Goal: Task Accomplishment & Management: Manage account settings

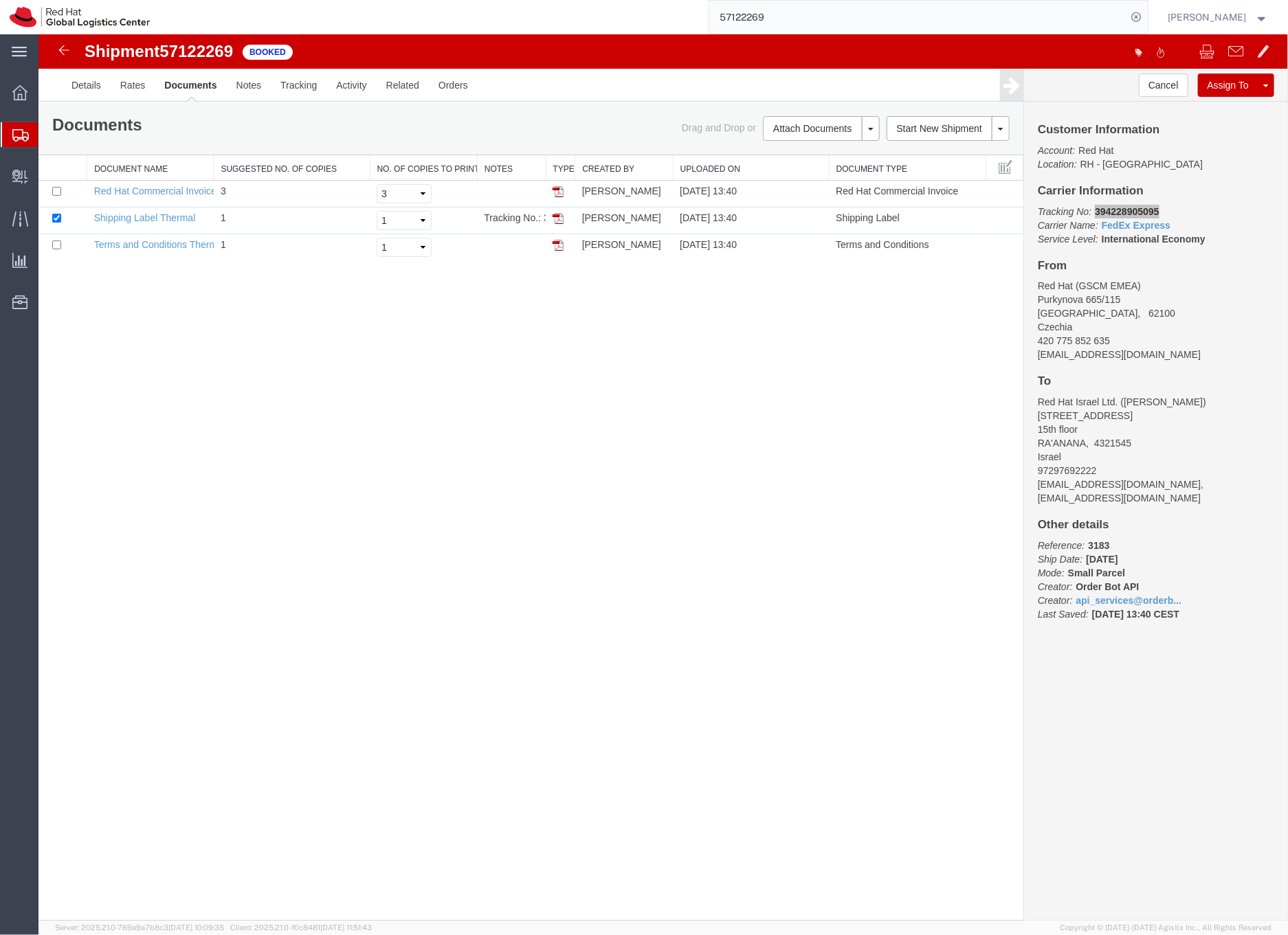
click at [766, 17] on input "57122269" at bounding box center [918, 17] width 418 height 33
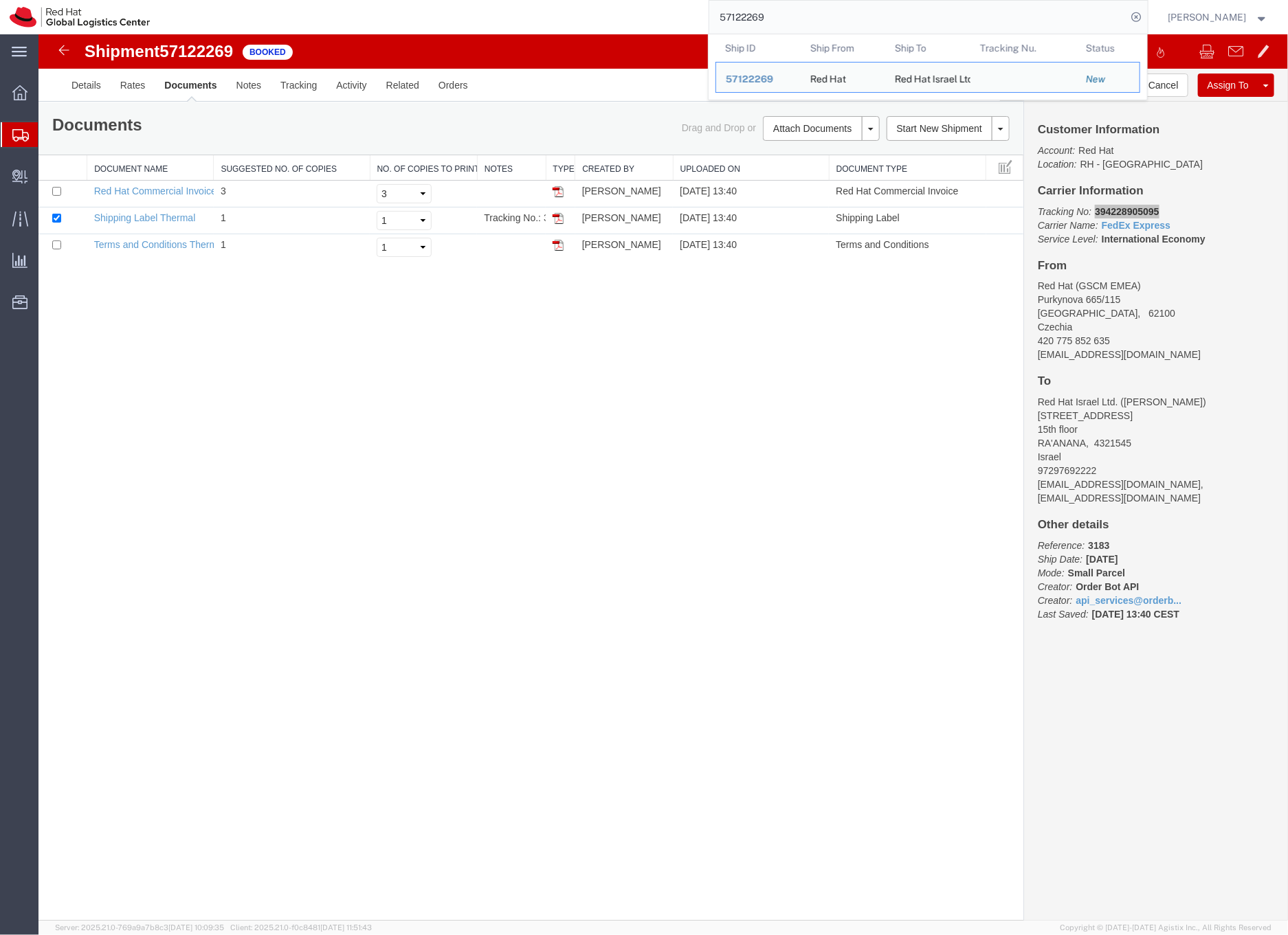
paste input "9"
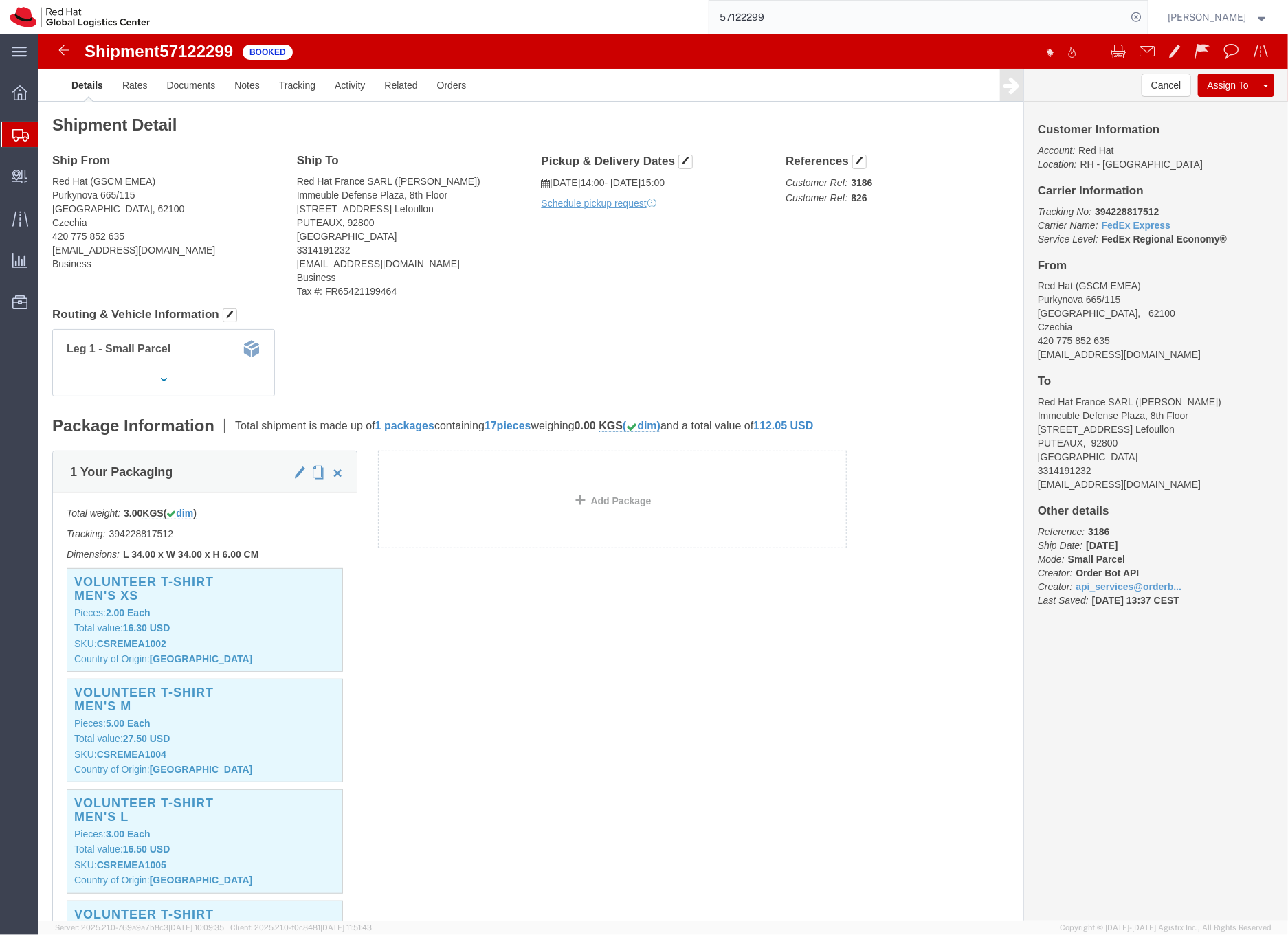
click b "394228817512"
copy b "394228817512"
click at [787, 15] on input "57122299" at bounding box center [918, 17] width 418 height 33
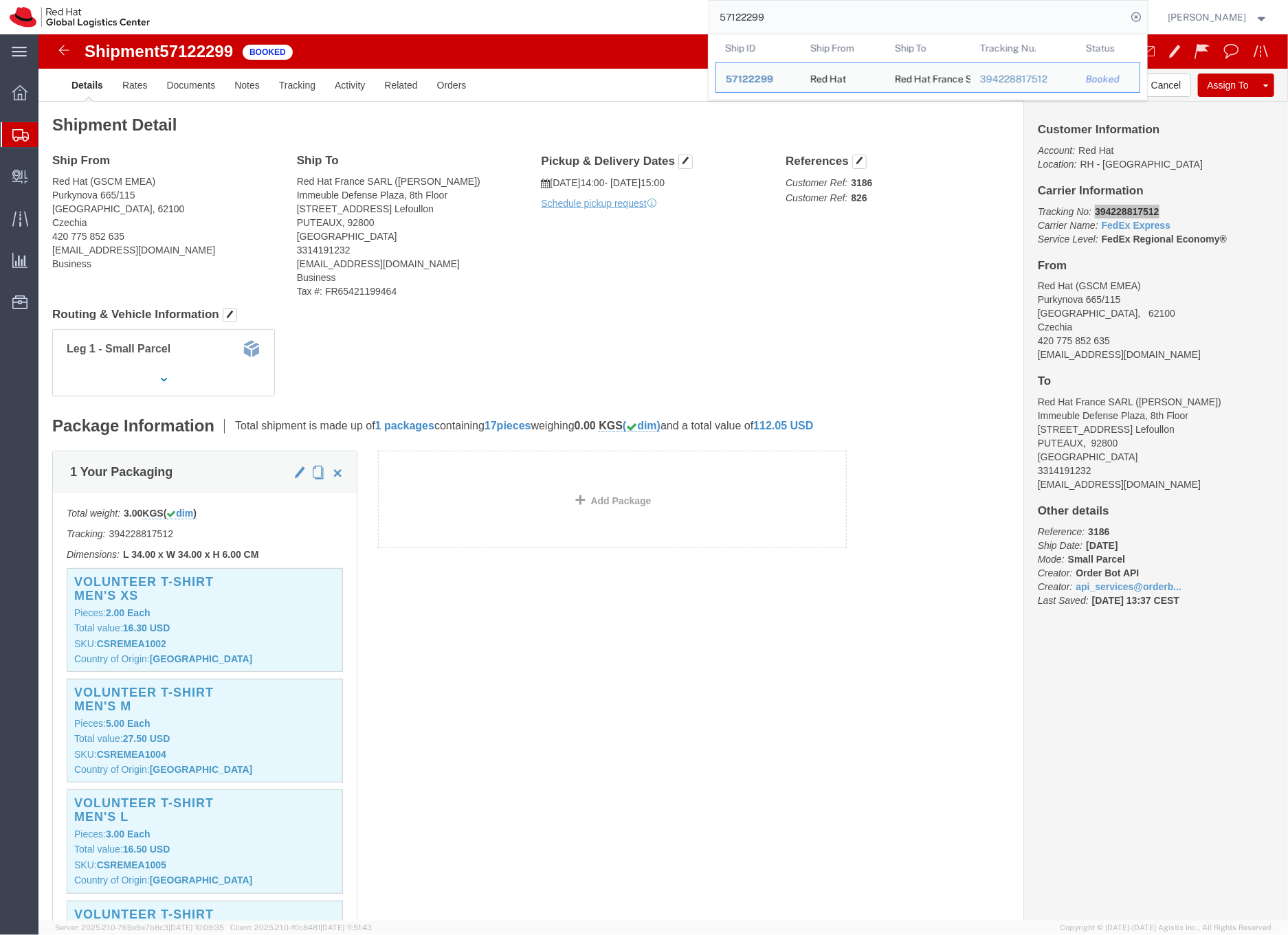
click at [787, 15] on input "57122299" at bounding box center [918, 17] width 418 height 33
click at [16, 136] on icon at bounding box center [20, 135] width 17 height 12
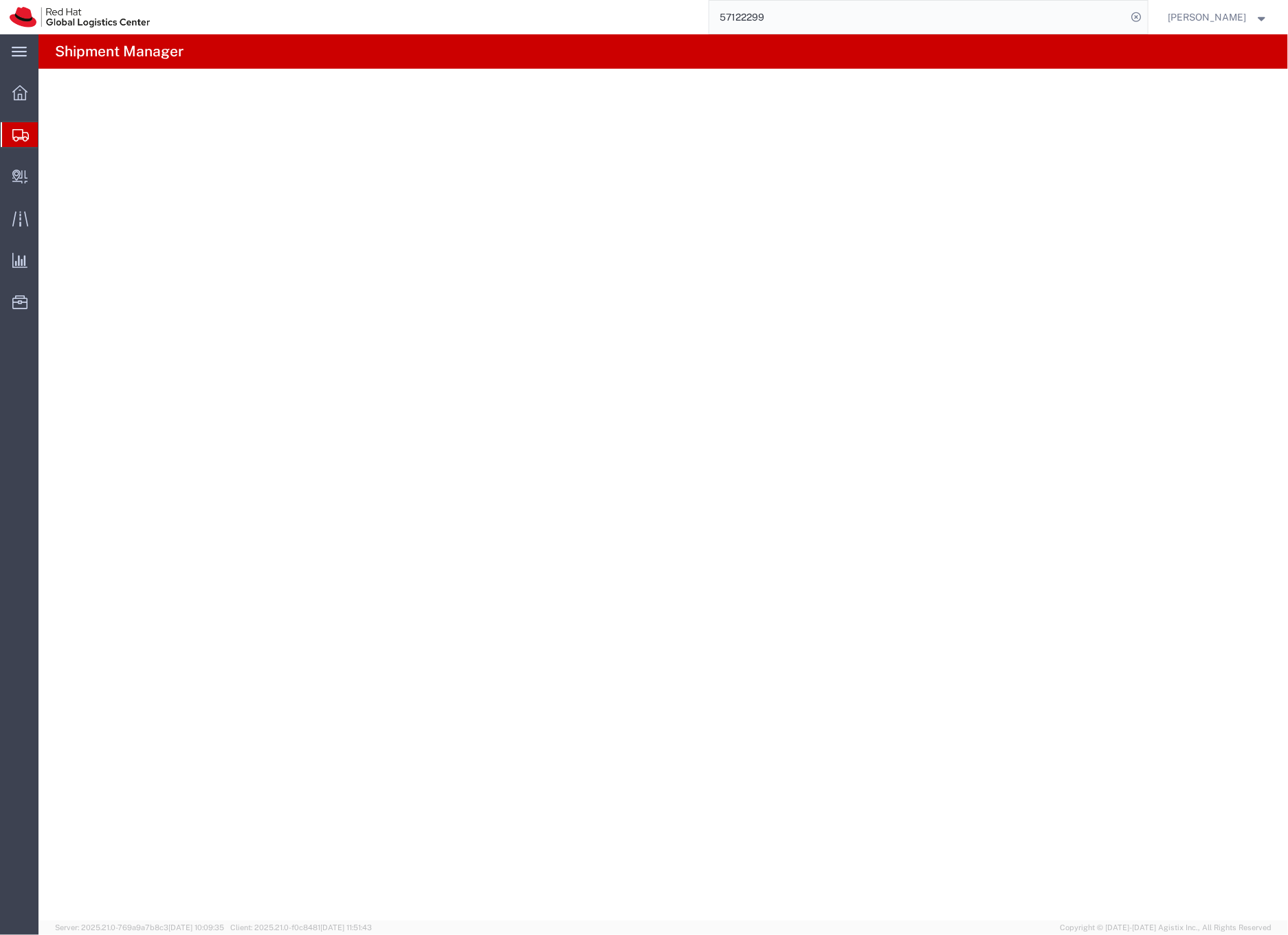
click at [771, 27] on input "57122299" at bounding box center [918, 17] width 418 height 33
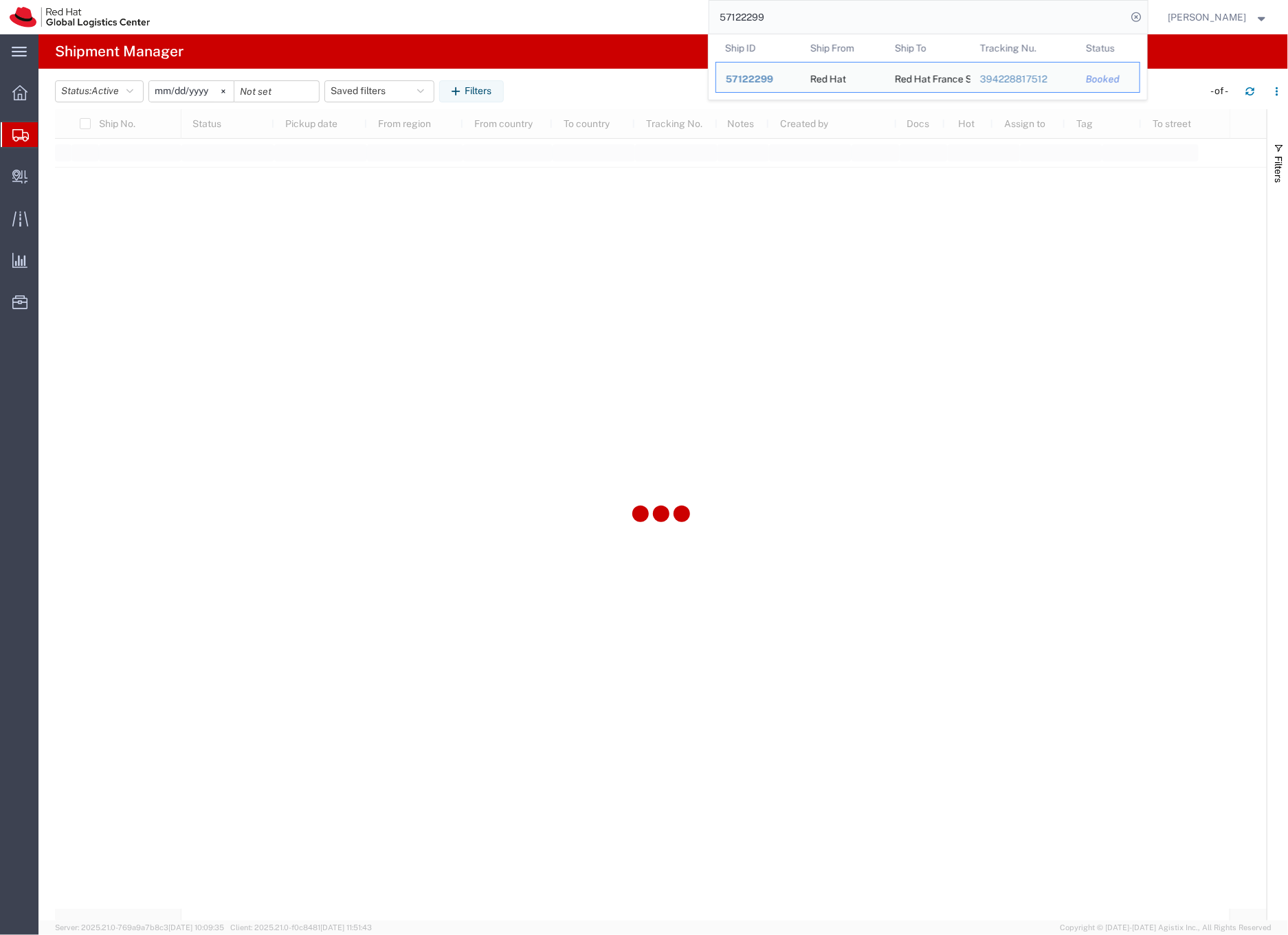
click at [771, 26] on input "57122299" at bounding box center [918, 17] width 418 height 33
click at [799, 22] on input "57122299" at bounding box center [918, 17] width 418 height 33
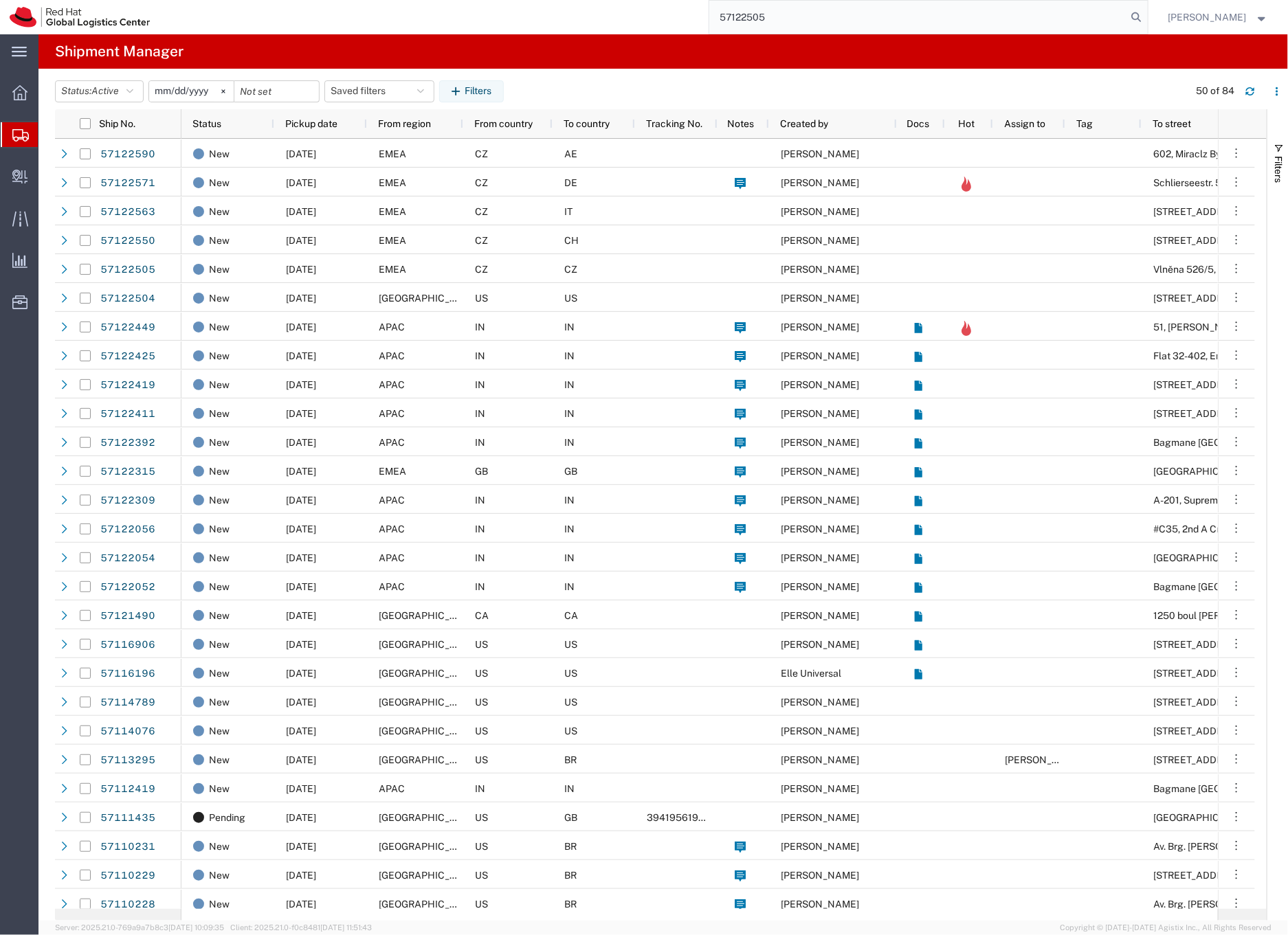
type input "57122505"
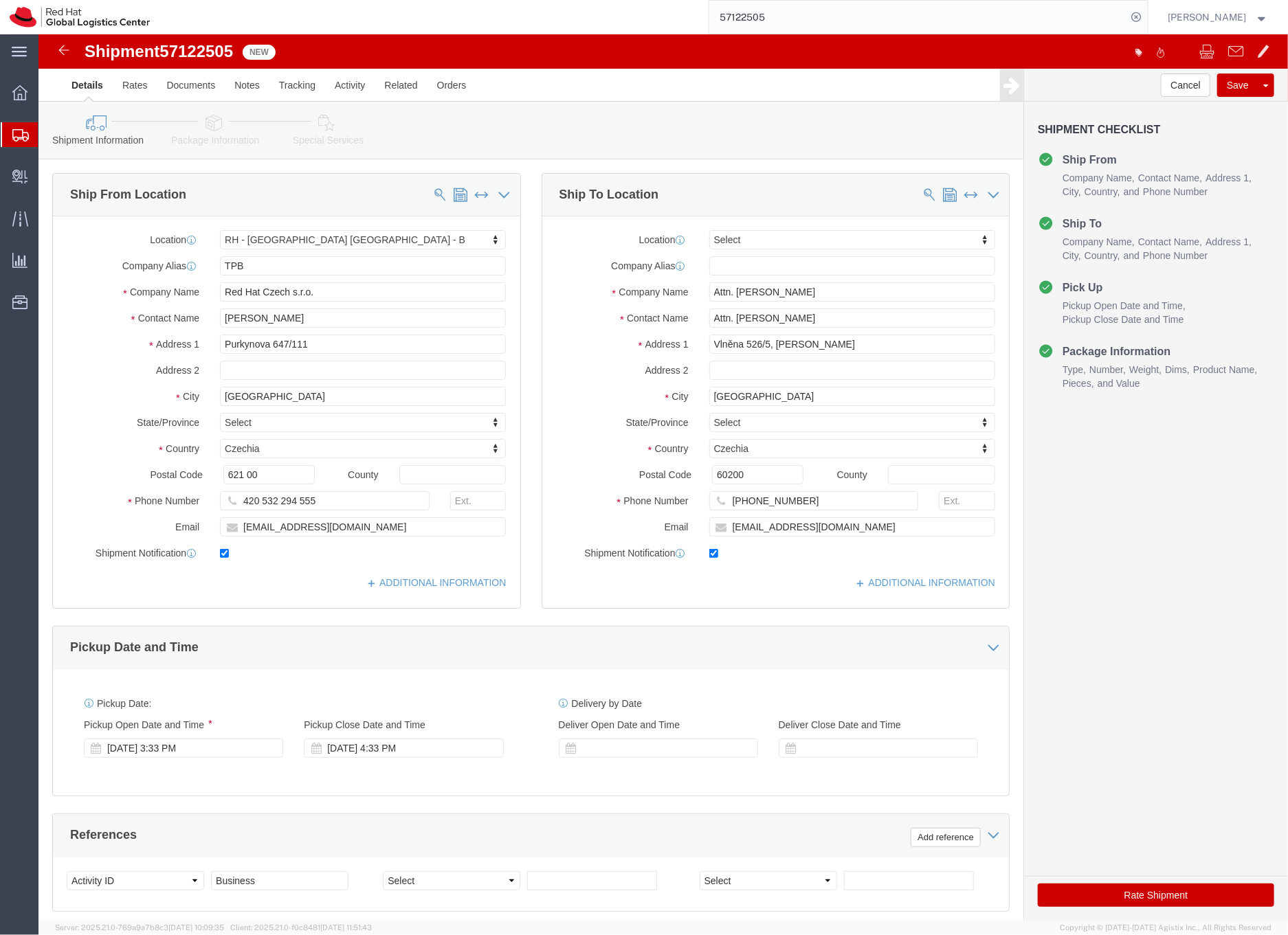
select select "38036"
select select
click link "Package Information"
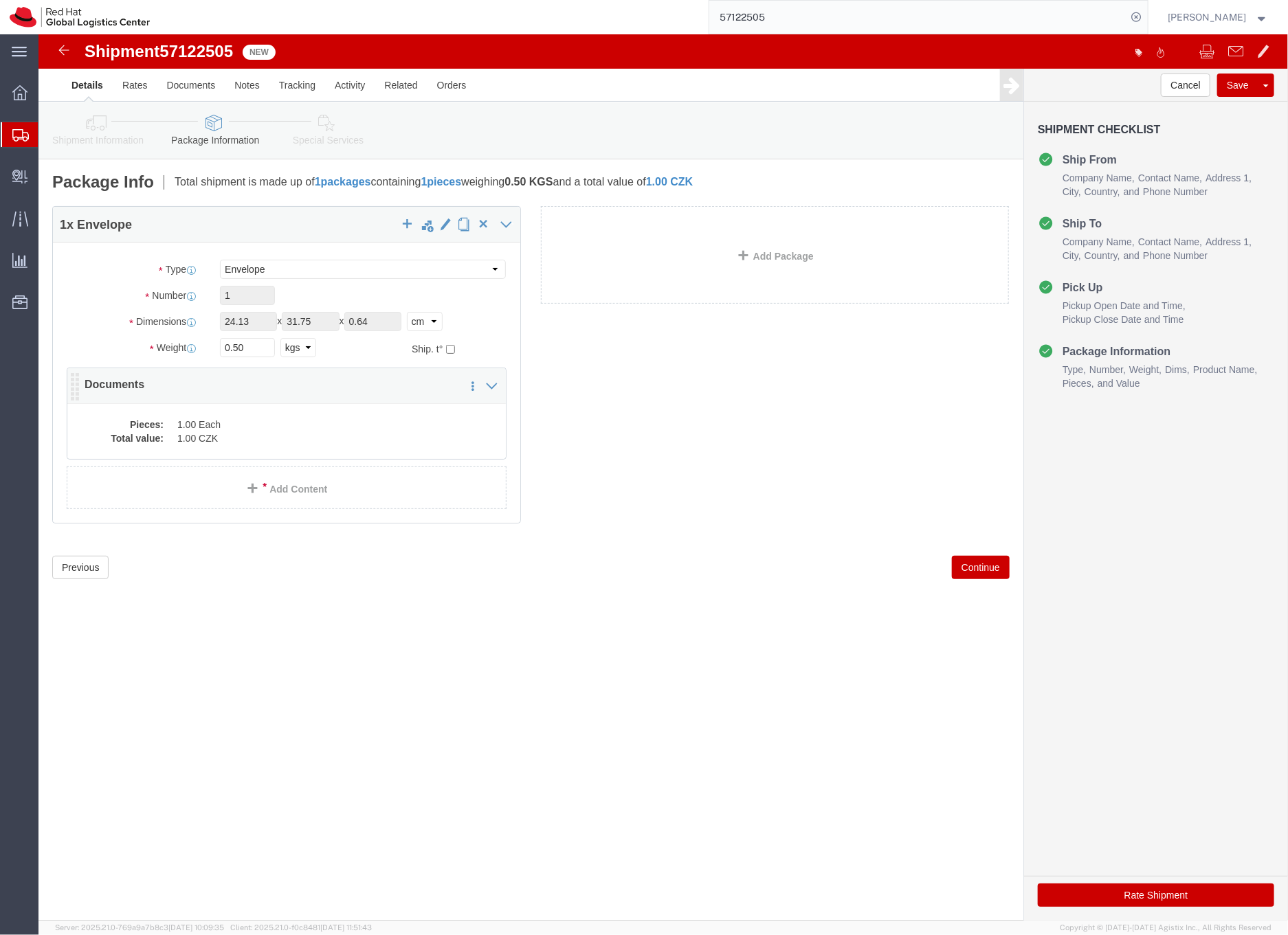
click dd "1.00 Each"
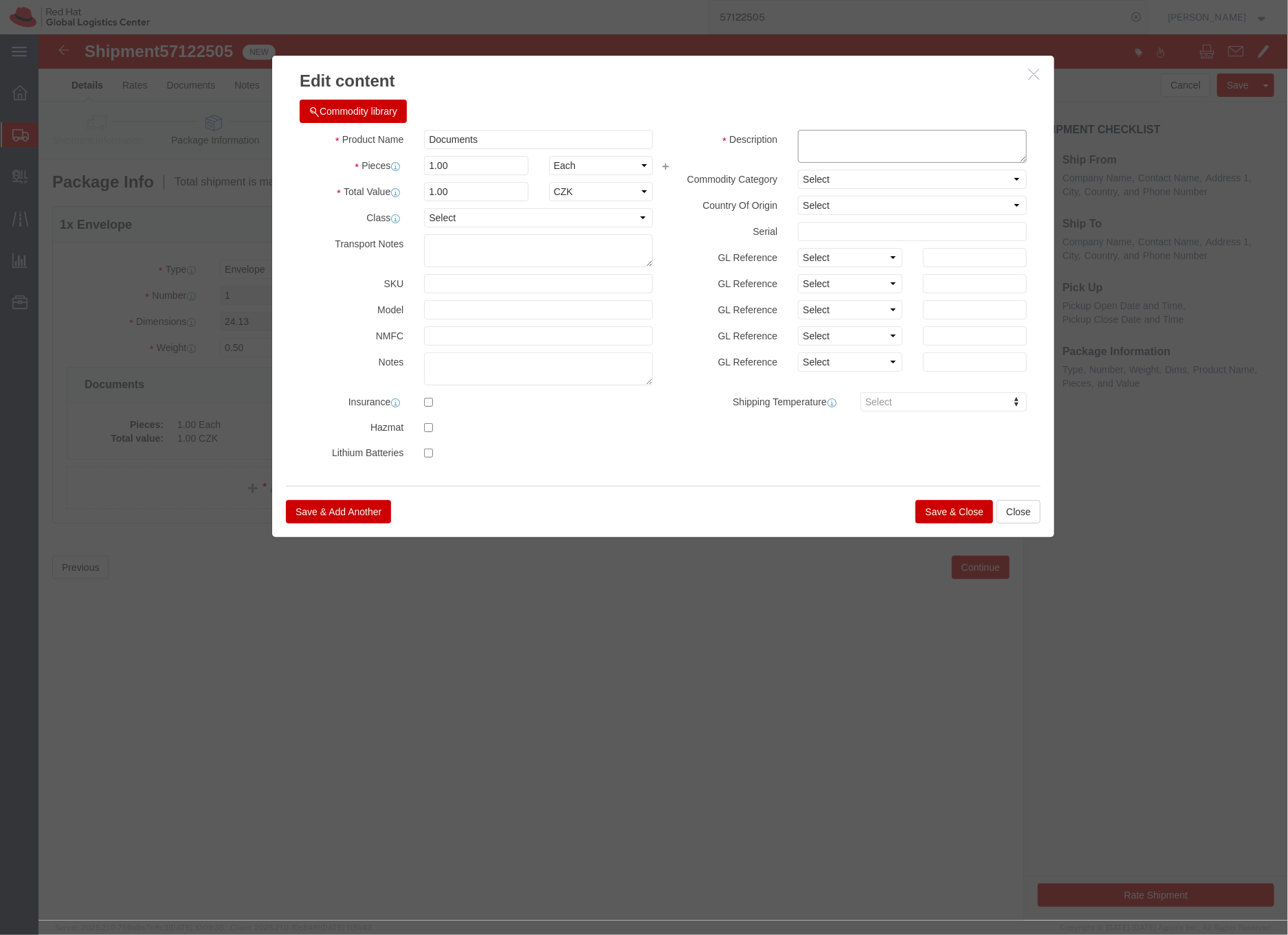
click textarea
type textarea "HR doc"
click button "Save & Close"
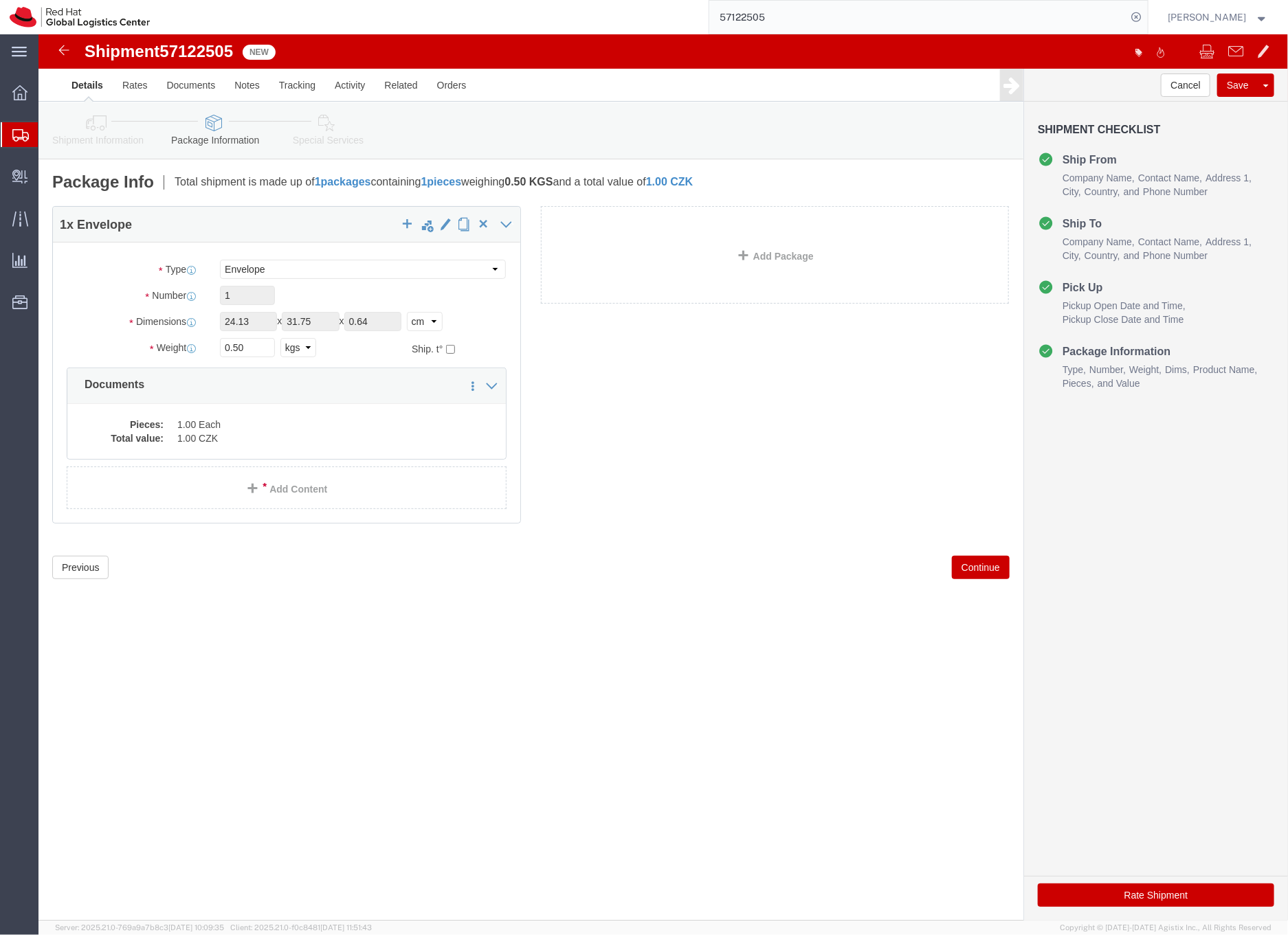
click icon
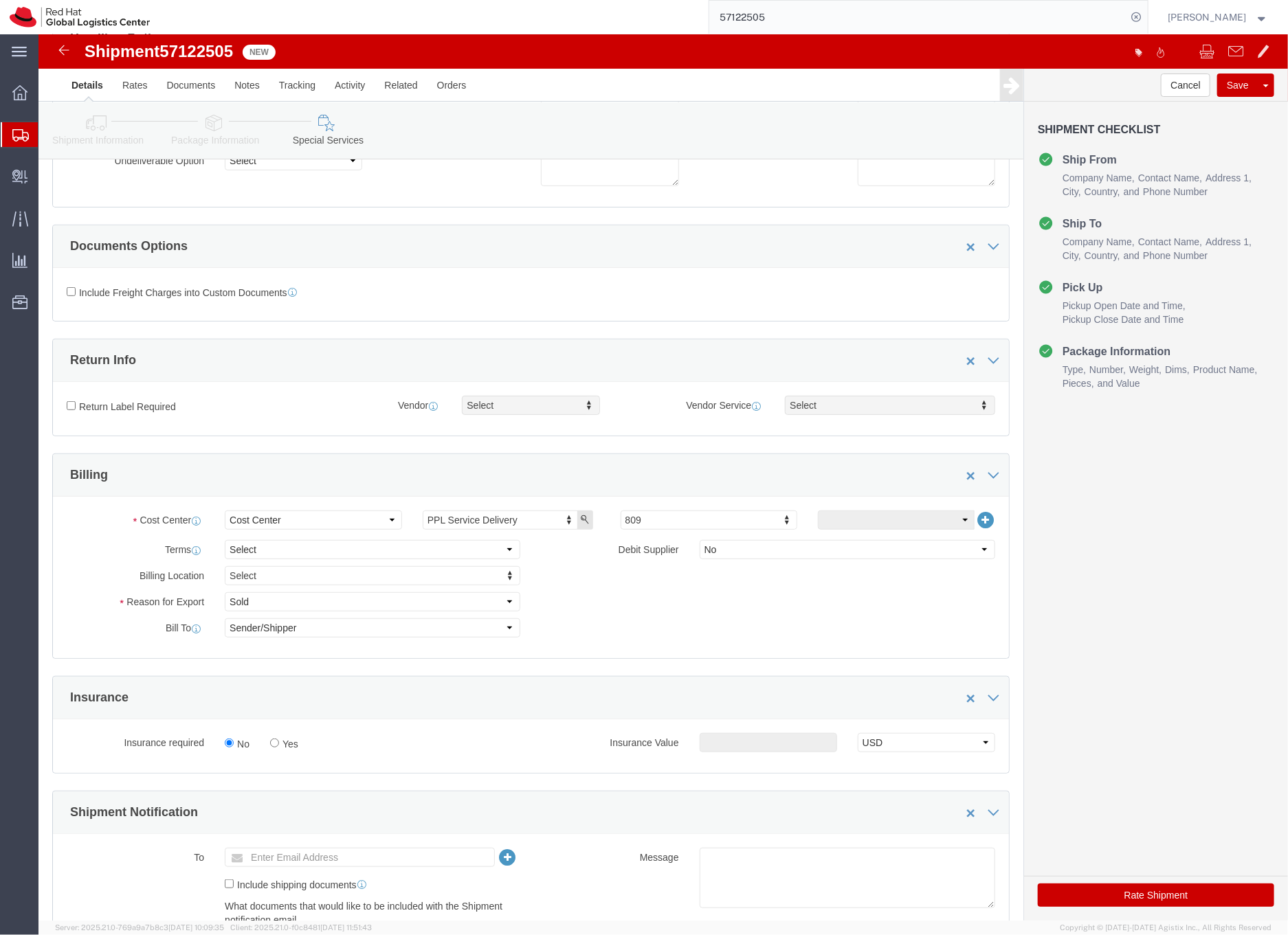
scroll to position [190, 0]
click button "Rate Shipment"
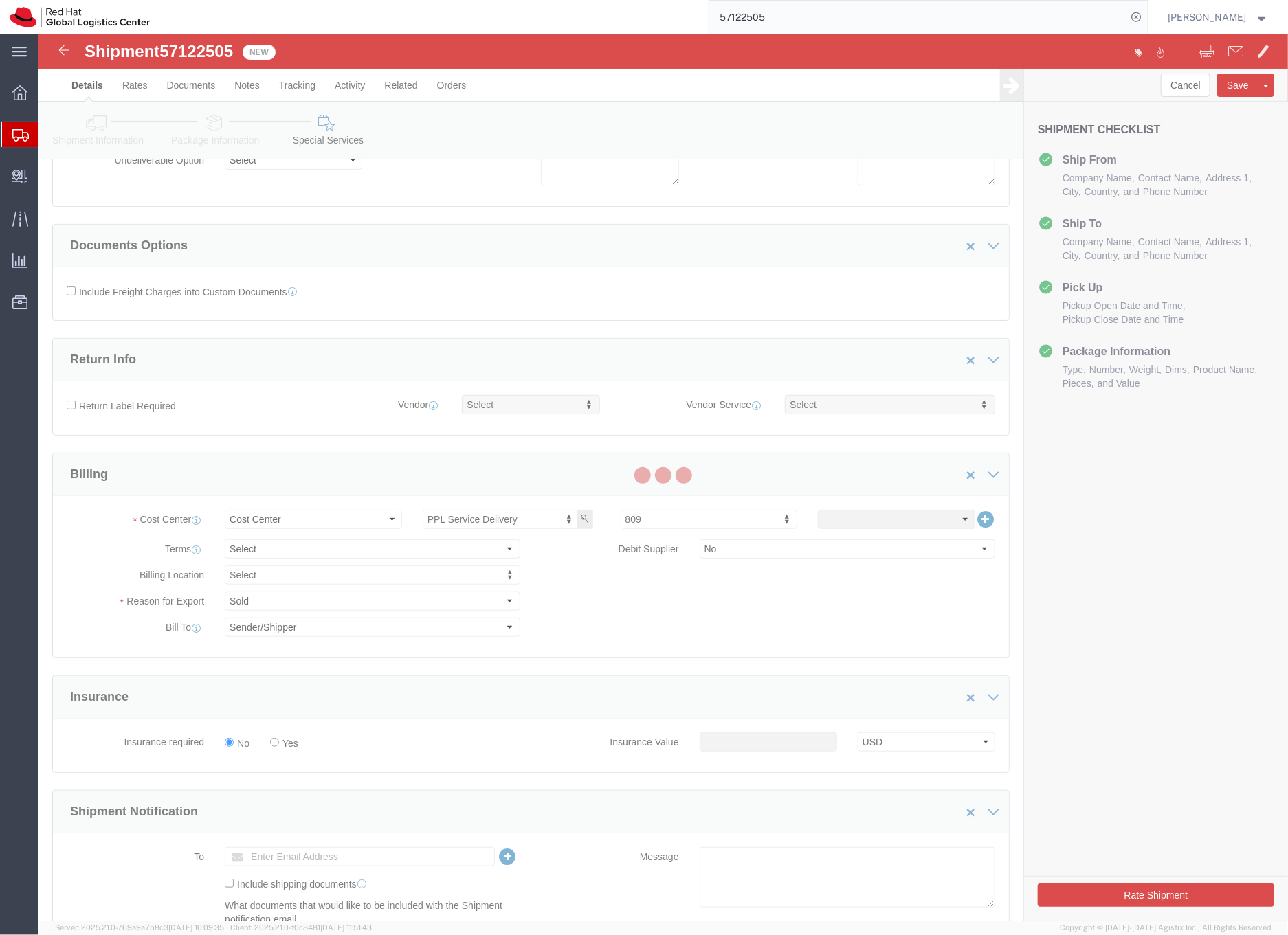
scroll to position [0, 0]
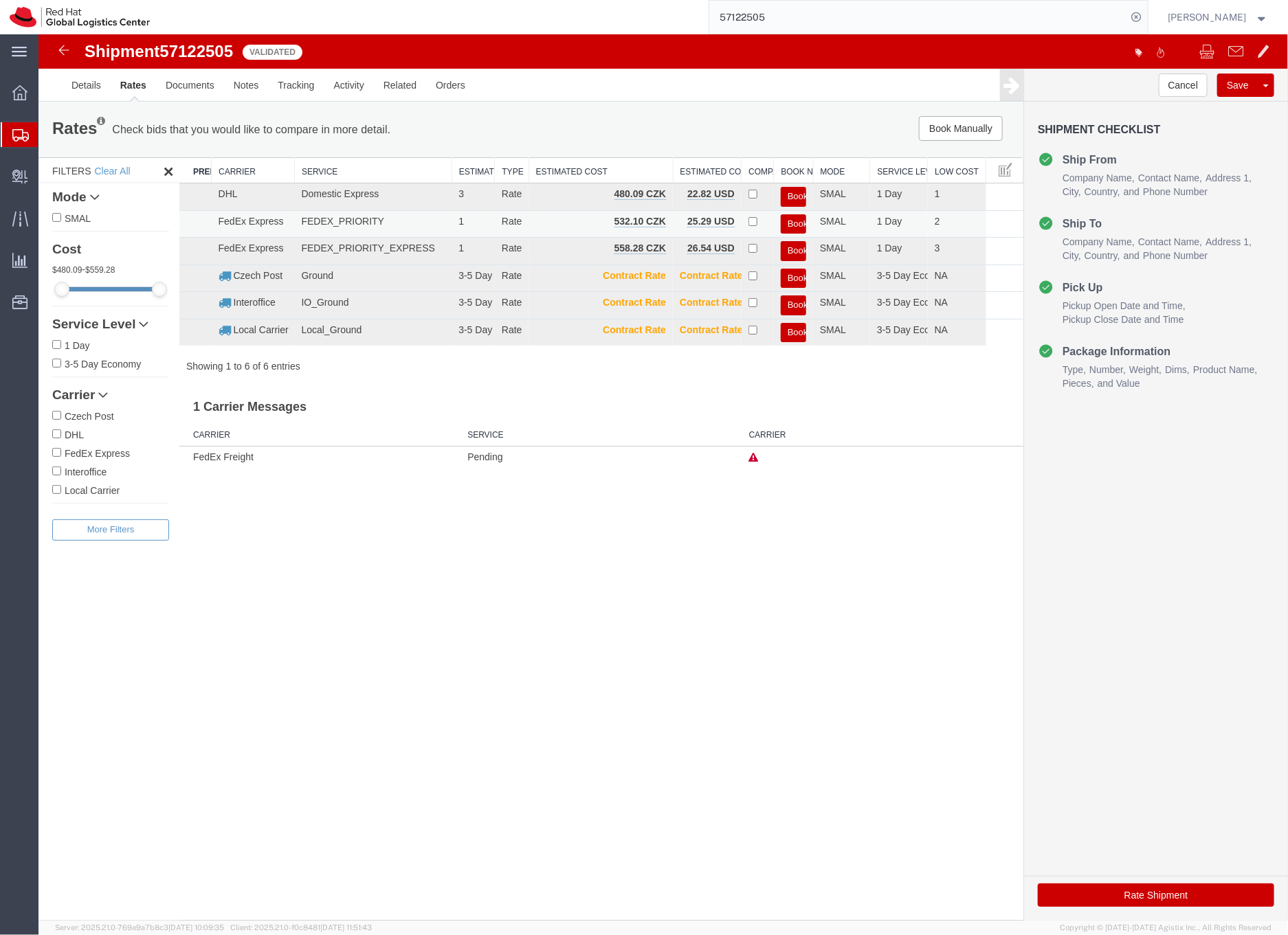
click at [792, 223] on button "Book" at bounding box center [792, 224] width 25 height 20
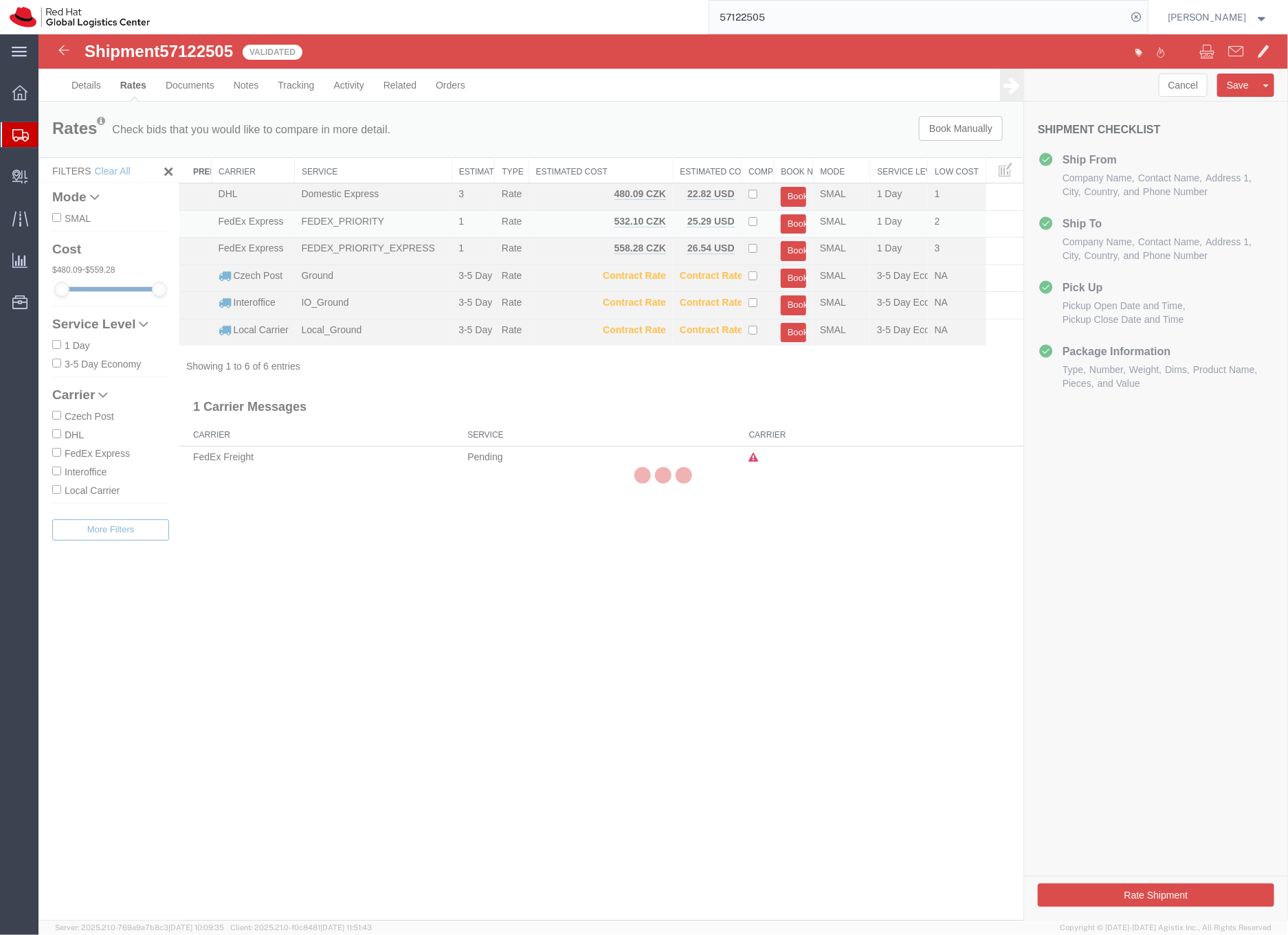
click at [792, 223] on body "Shipment 57122505 6 of 6 Validated Details Rates Documents Notes Tracking Activ…" at bounding box center [662, 454] width 1249 height 840
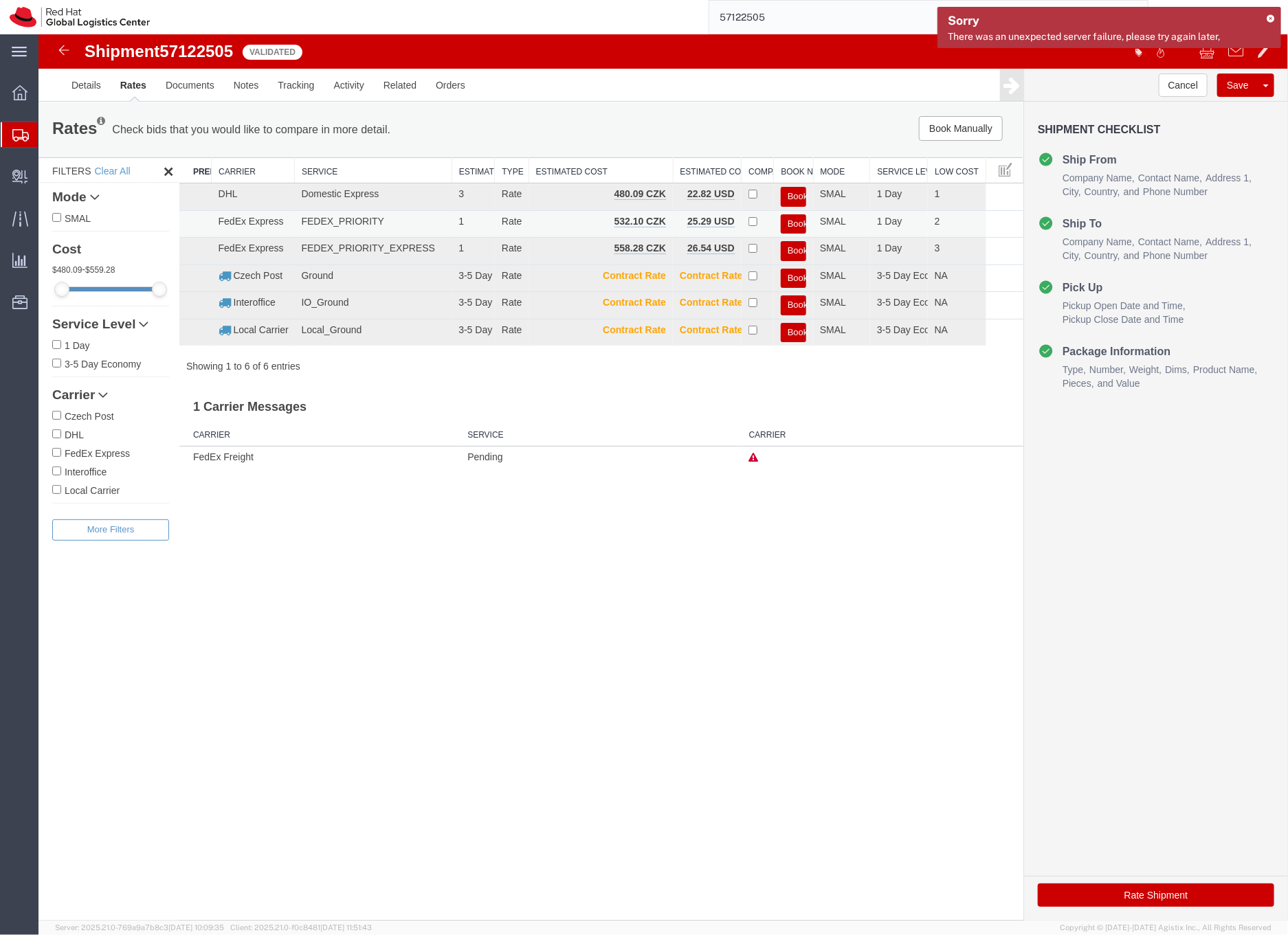
click at [793, 221] on button "Book" at bounding box center [792, 224] width 25 height 20
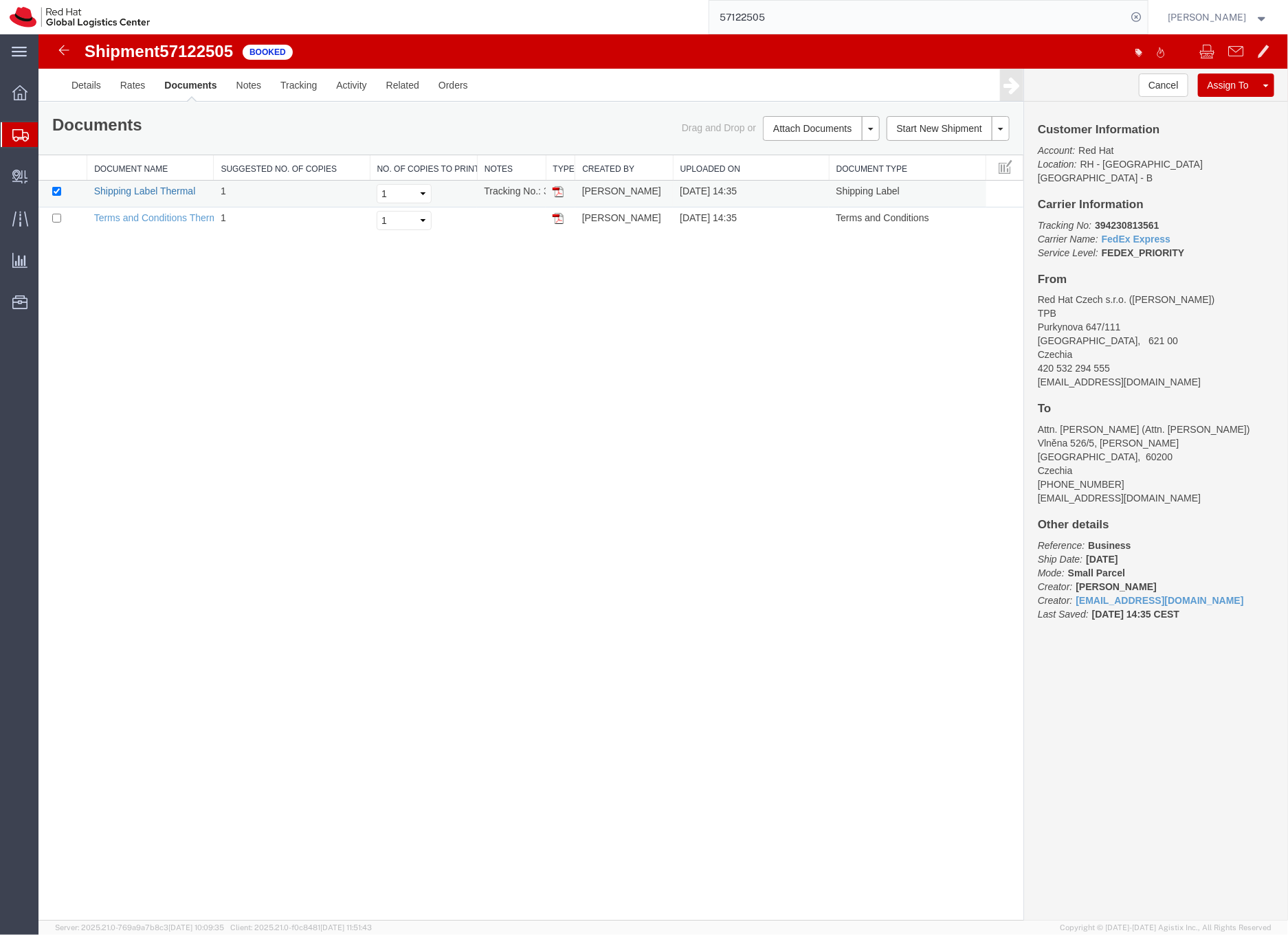
click at [175, 195] on link "Shipping Label Thermal" at bounding box center [144, 190] width 102 height 11
click at [763, 22] on input "57122505" at bounding box center [918, 17] width 418 height 33
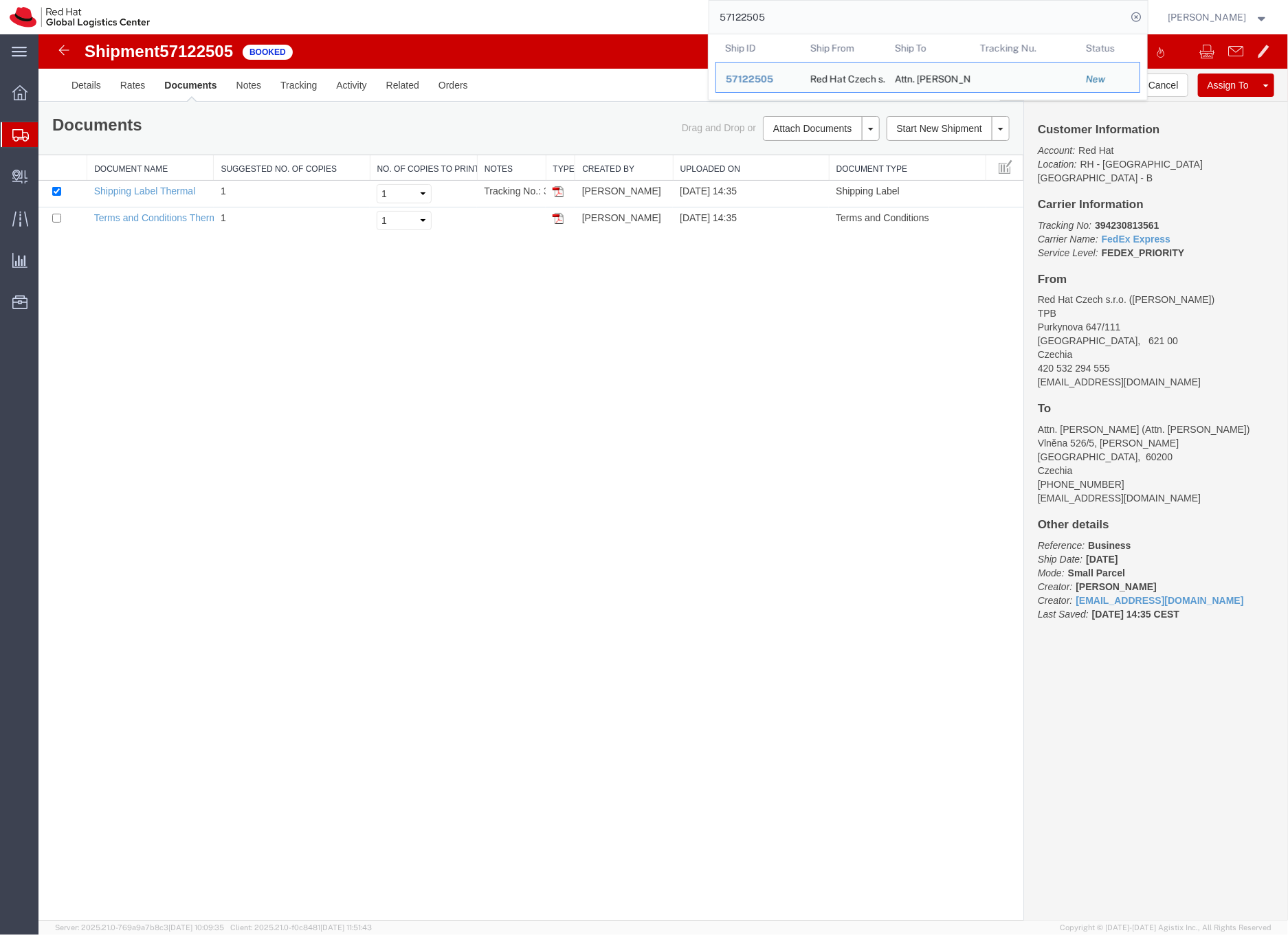
click at [763, 22] on input "57122505" at bounding box center [918, 17] width 418 height 33
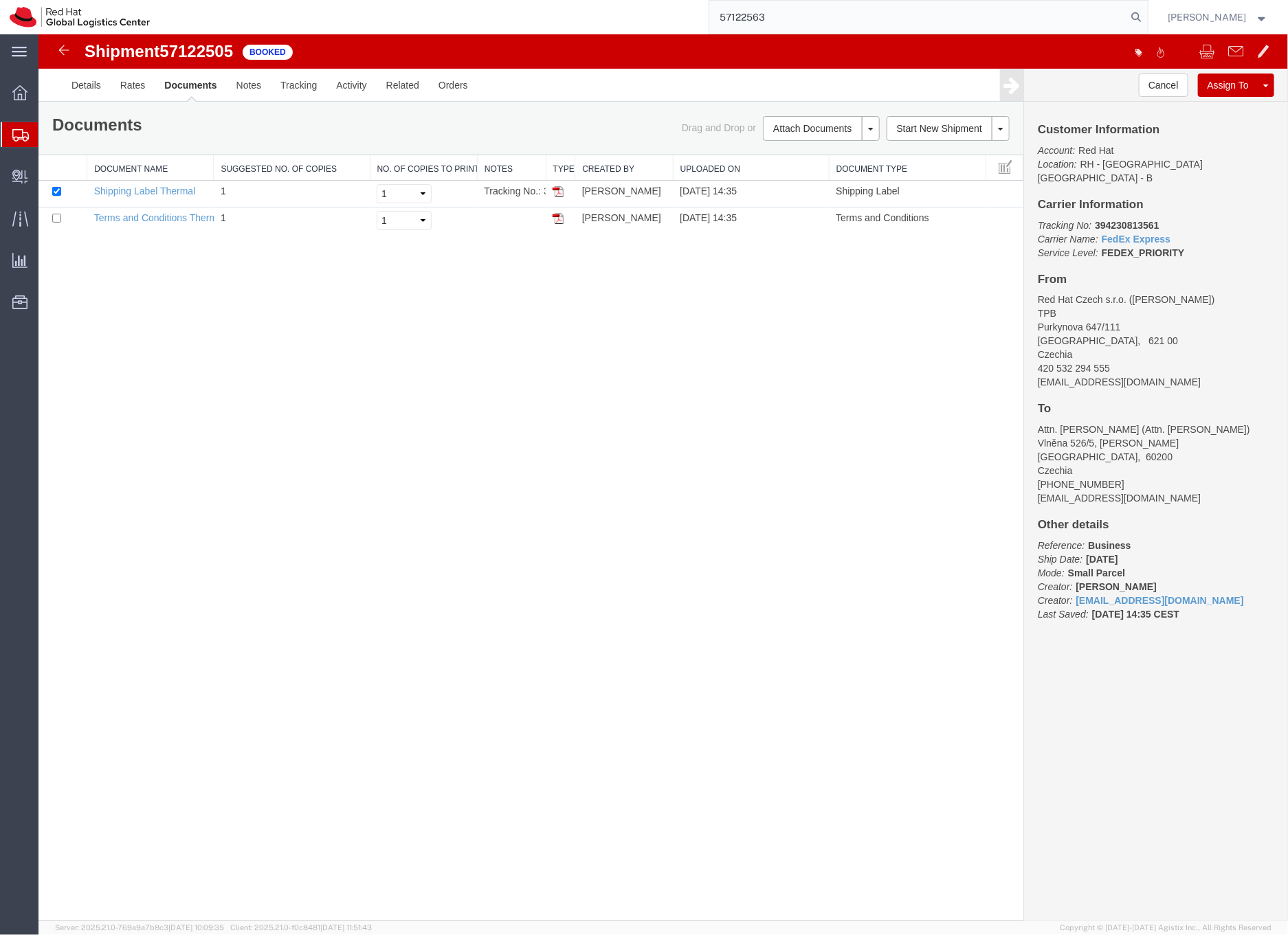
type input "57122563"
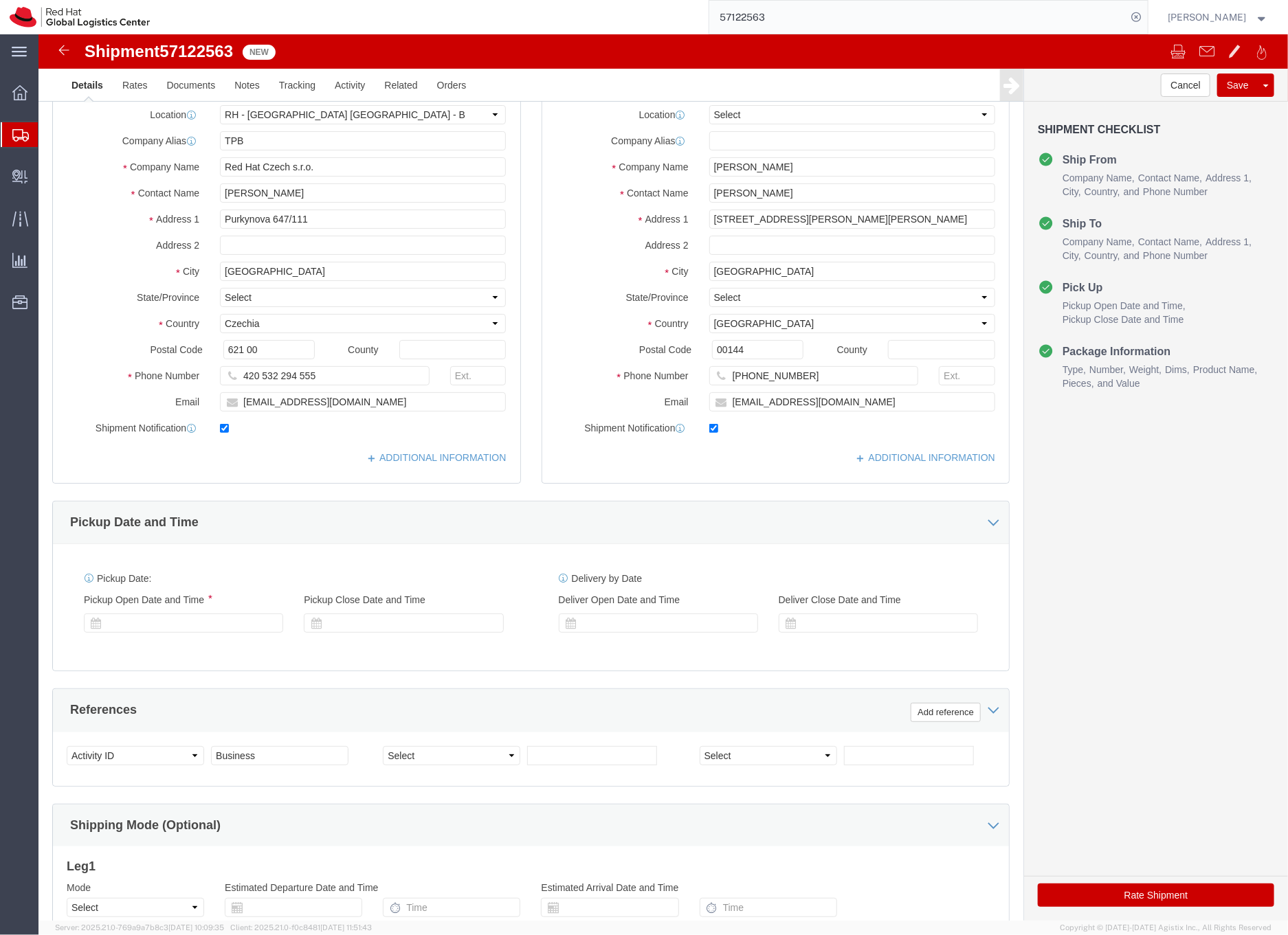
select select "38036"
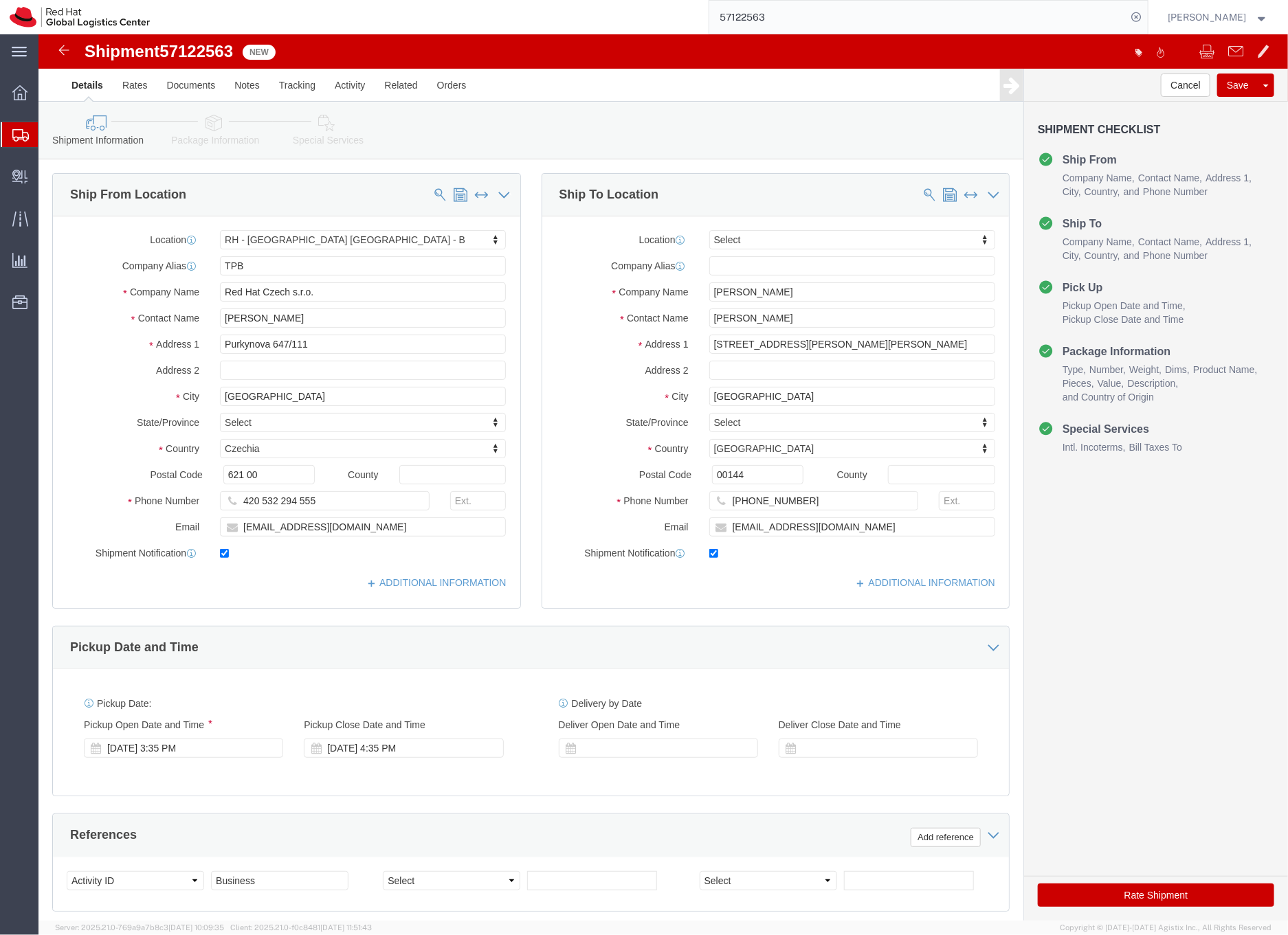
click icon
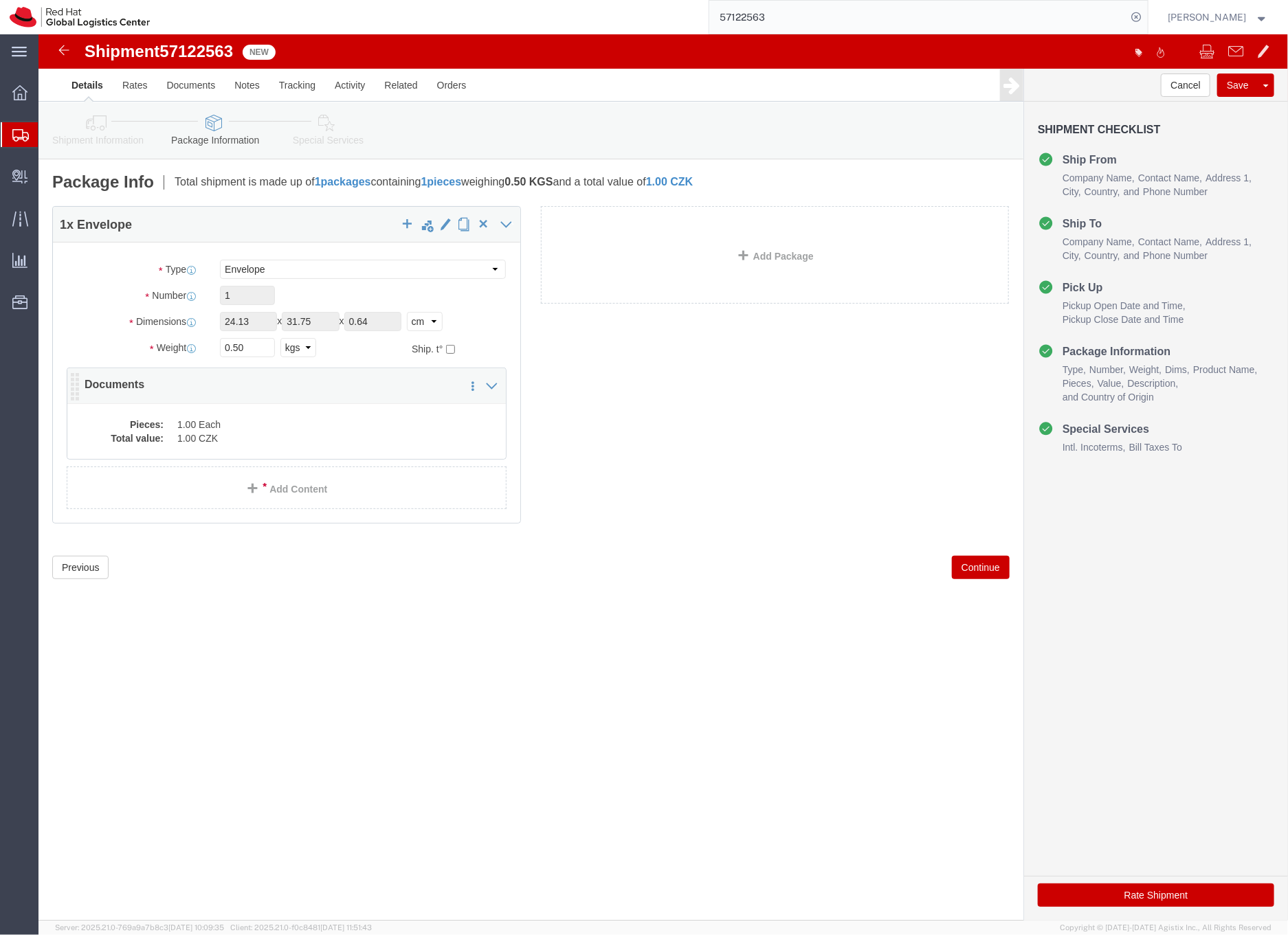
click dd "1.00 CZK"
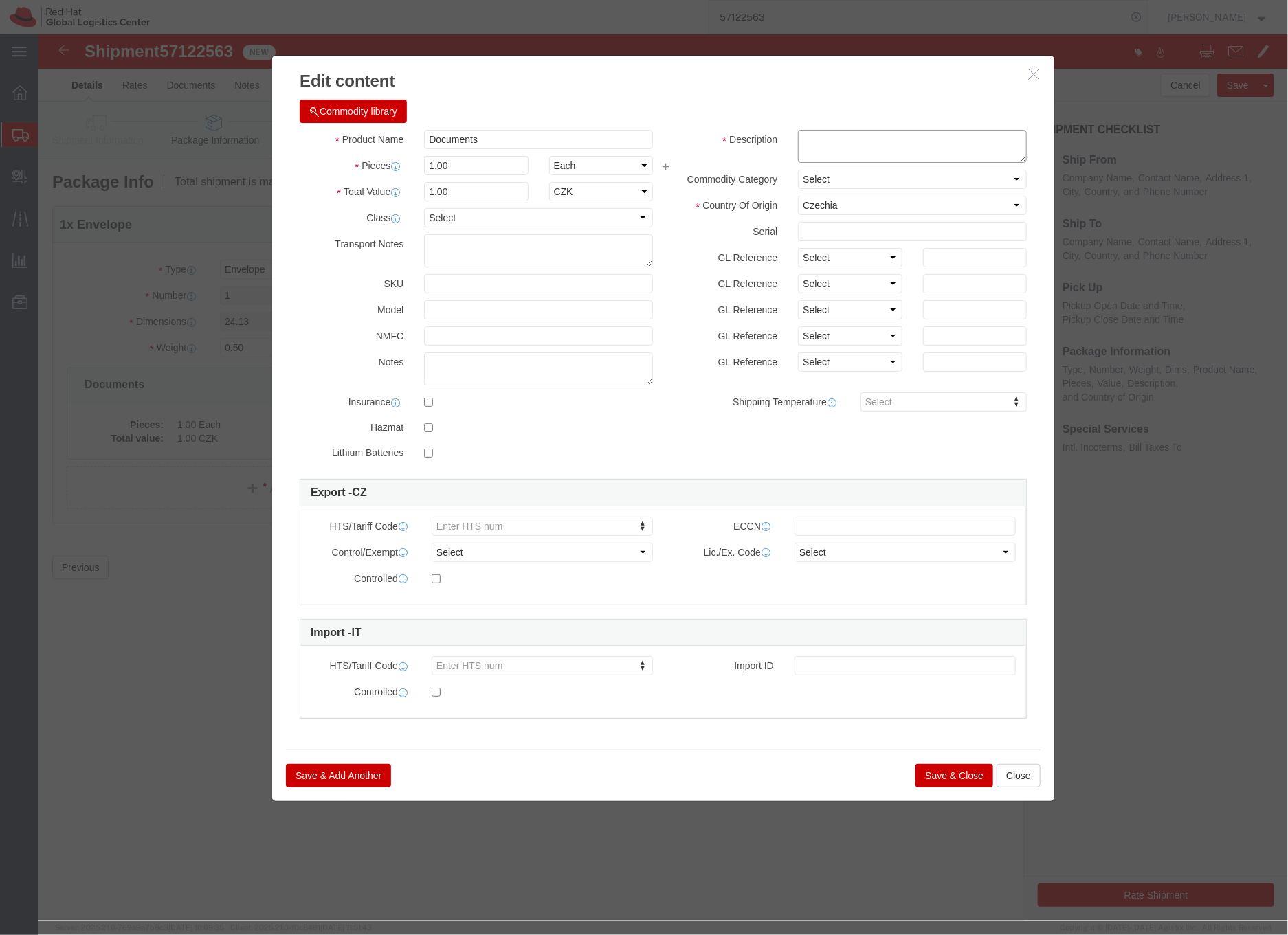
click textarea
type textarea "HR letter"
click button "Save & Close"
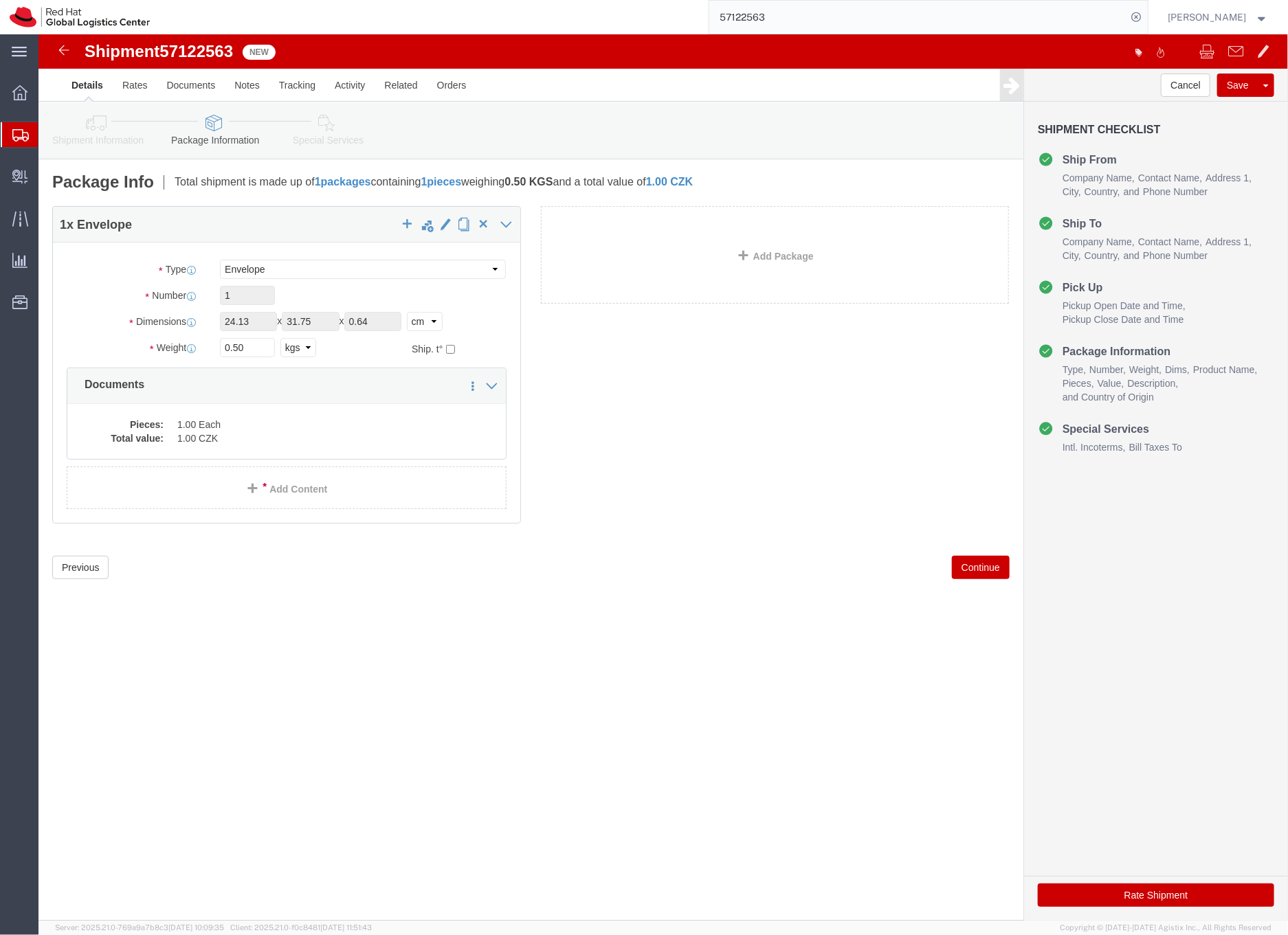
click icon
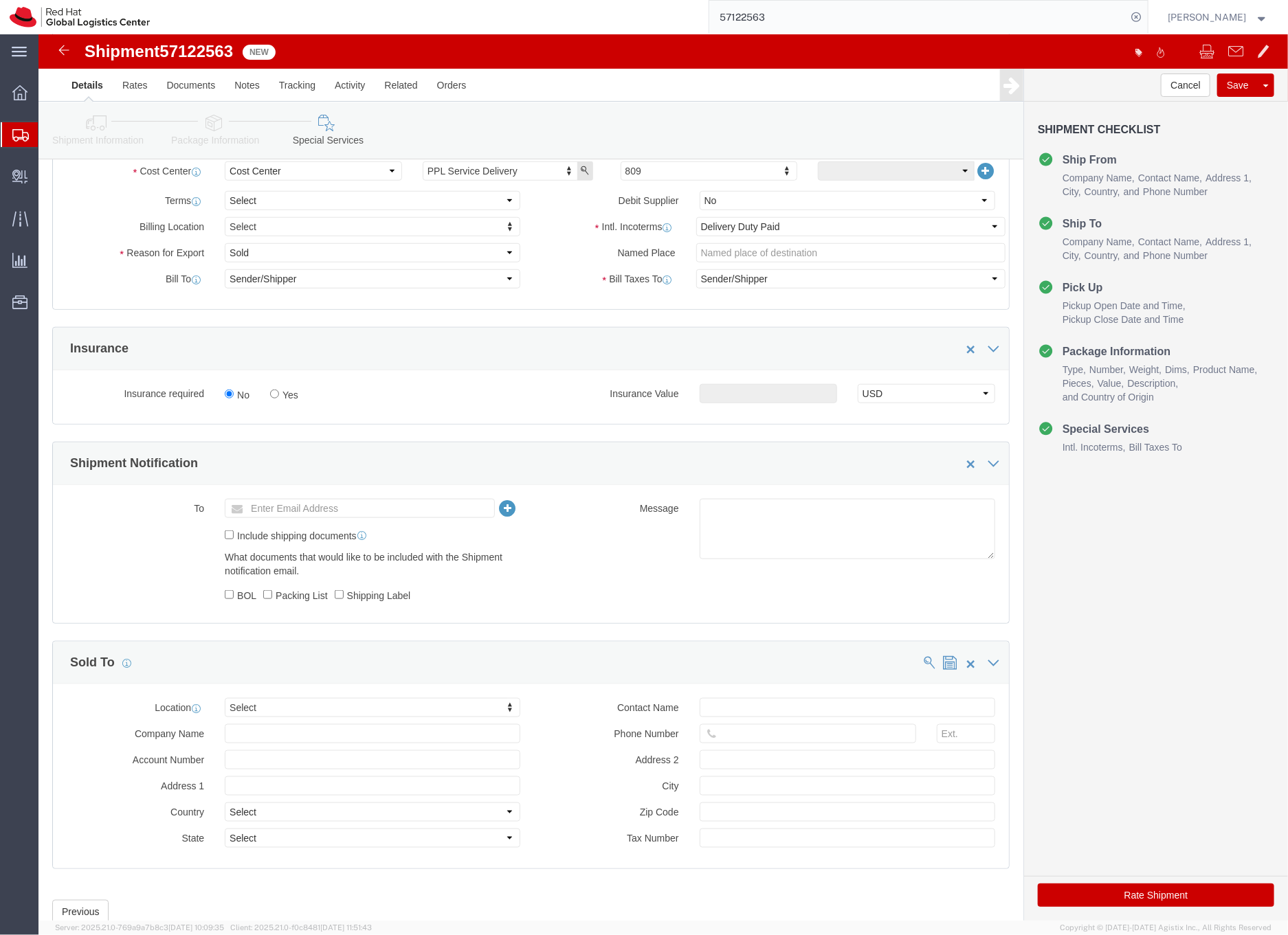
scroll to position [565, 0]
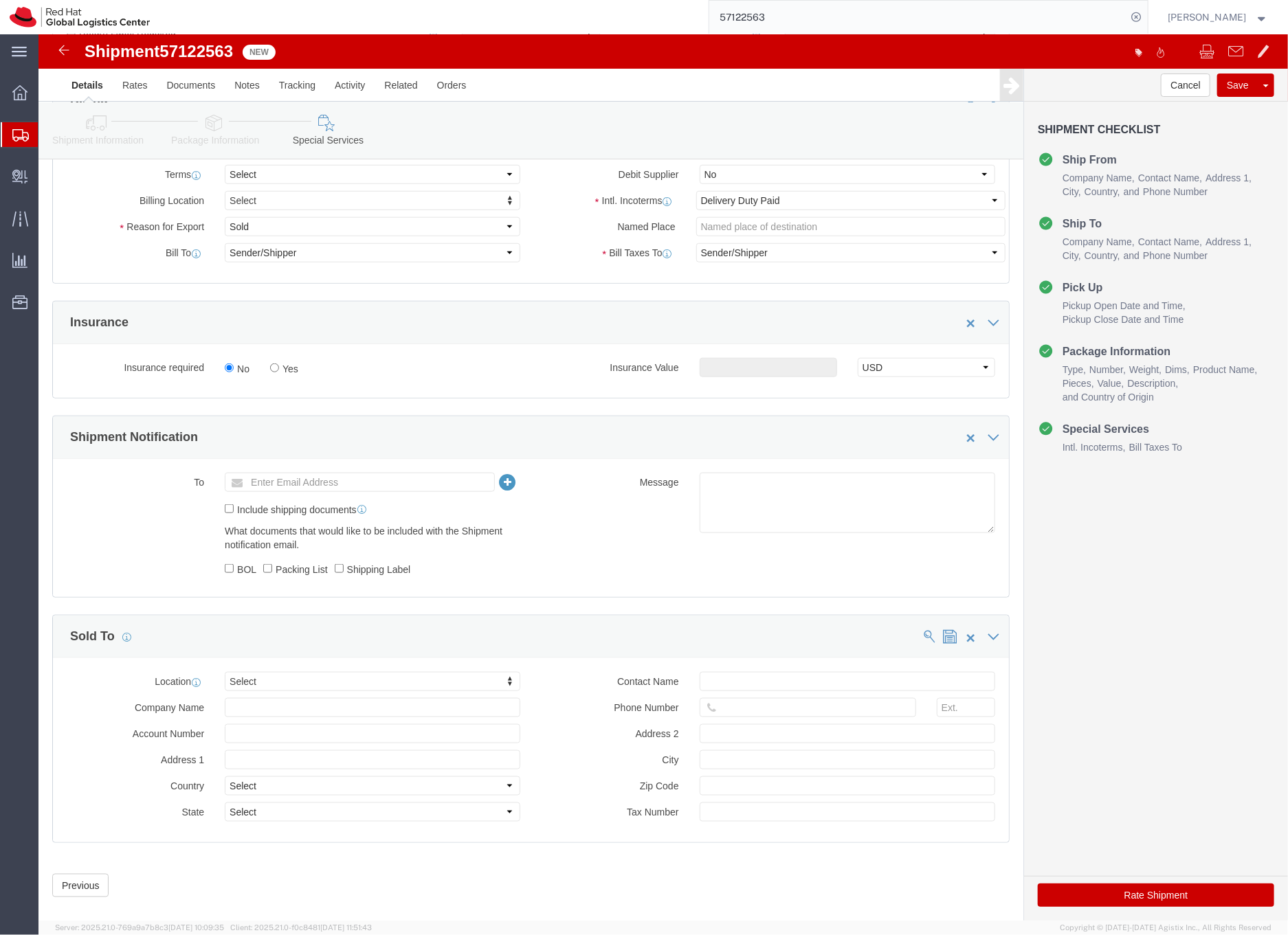
click button "Rate Shipment"
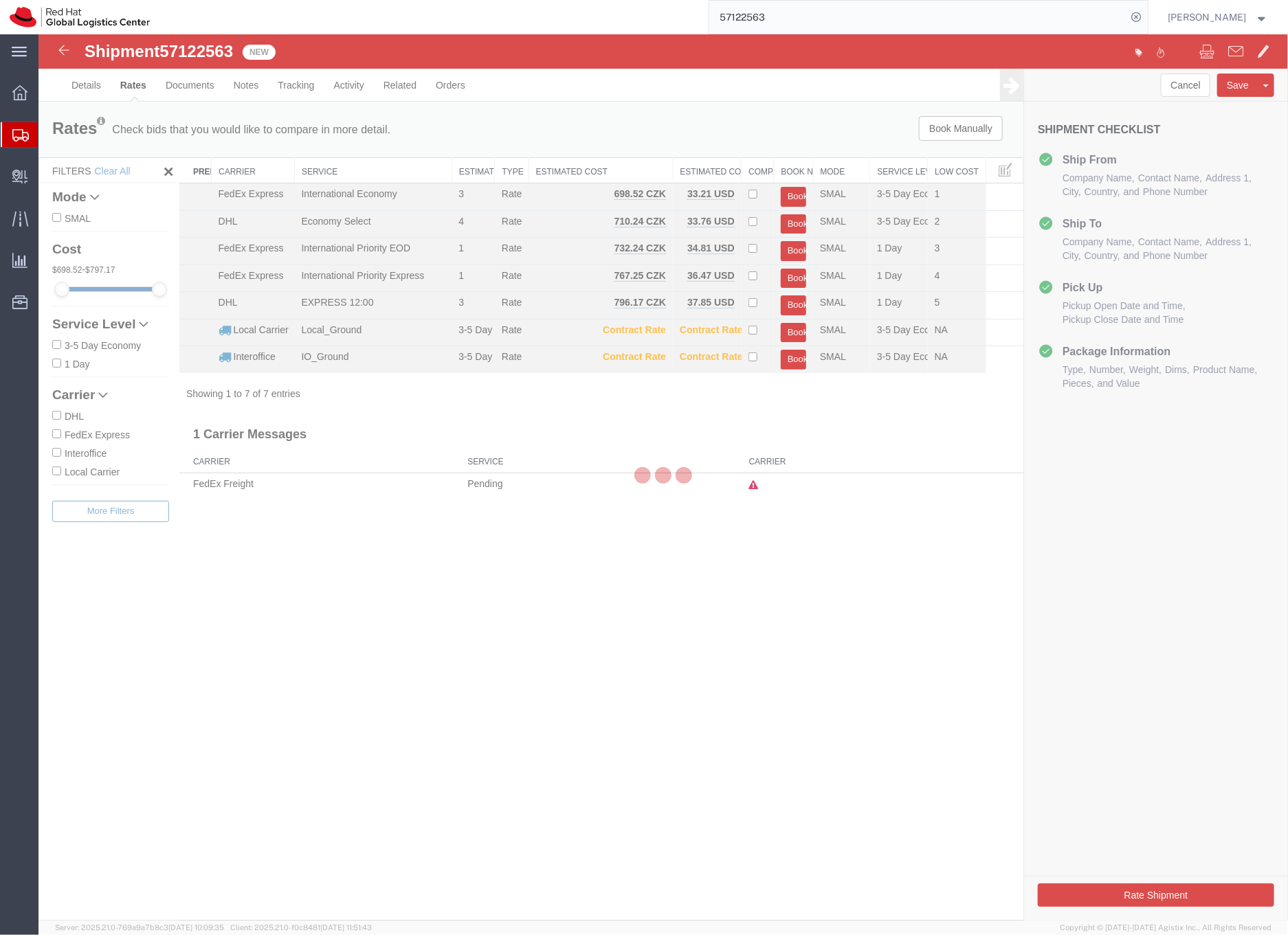
scroll to position [0, 0]
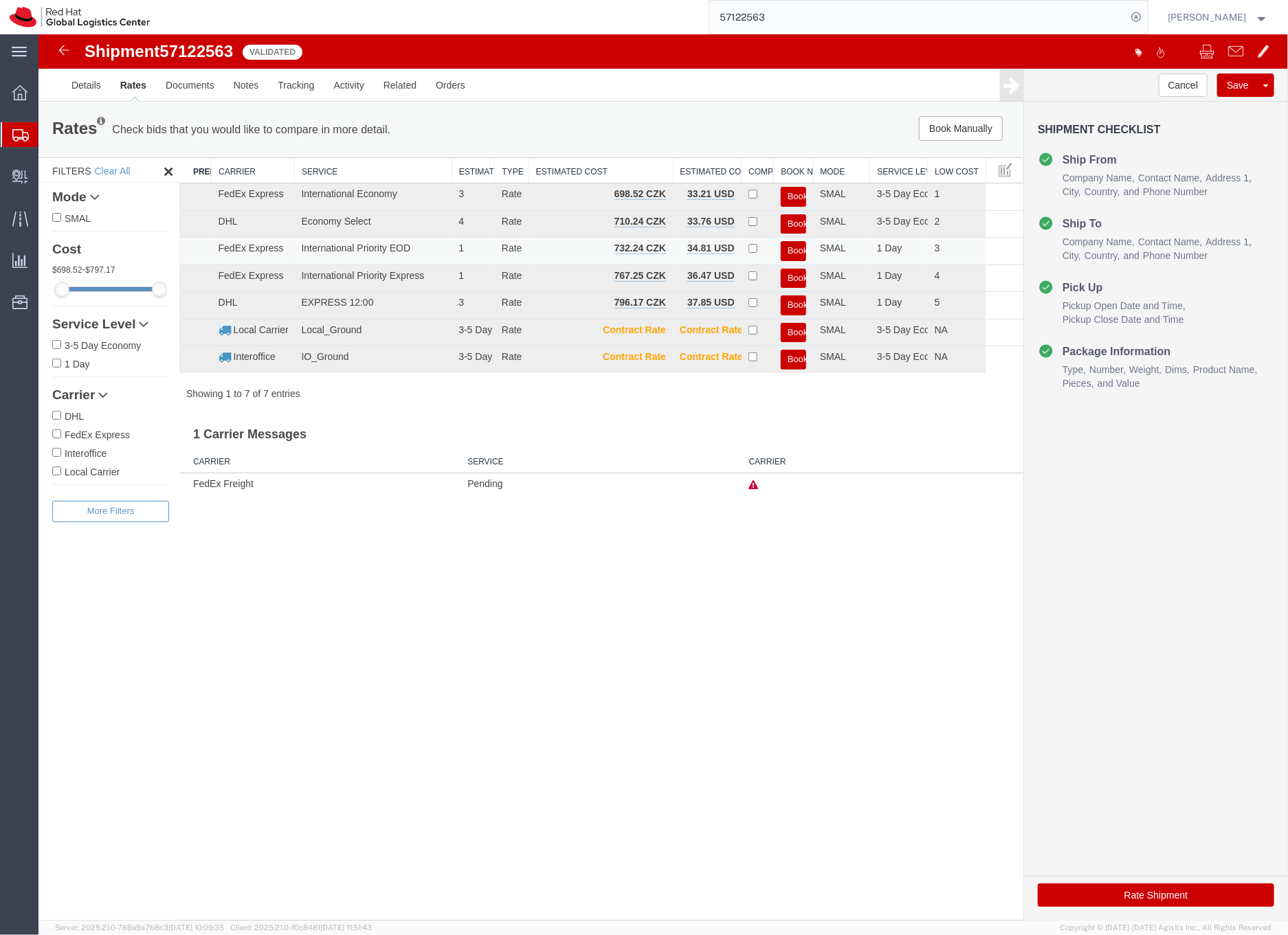
click at [794, 250] on button "Book" at bounding box center [792, 250] width 25 height 20
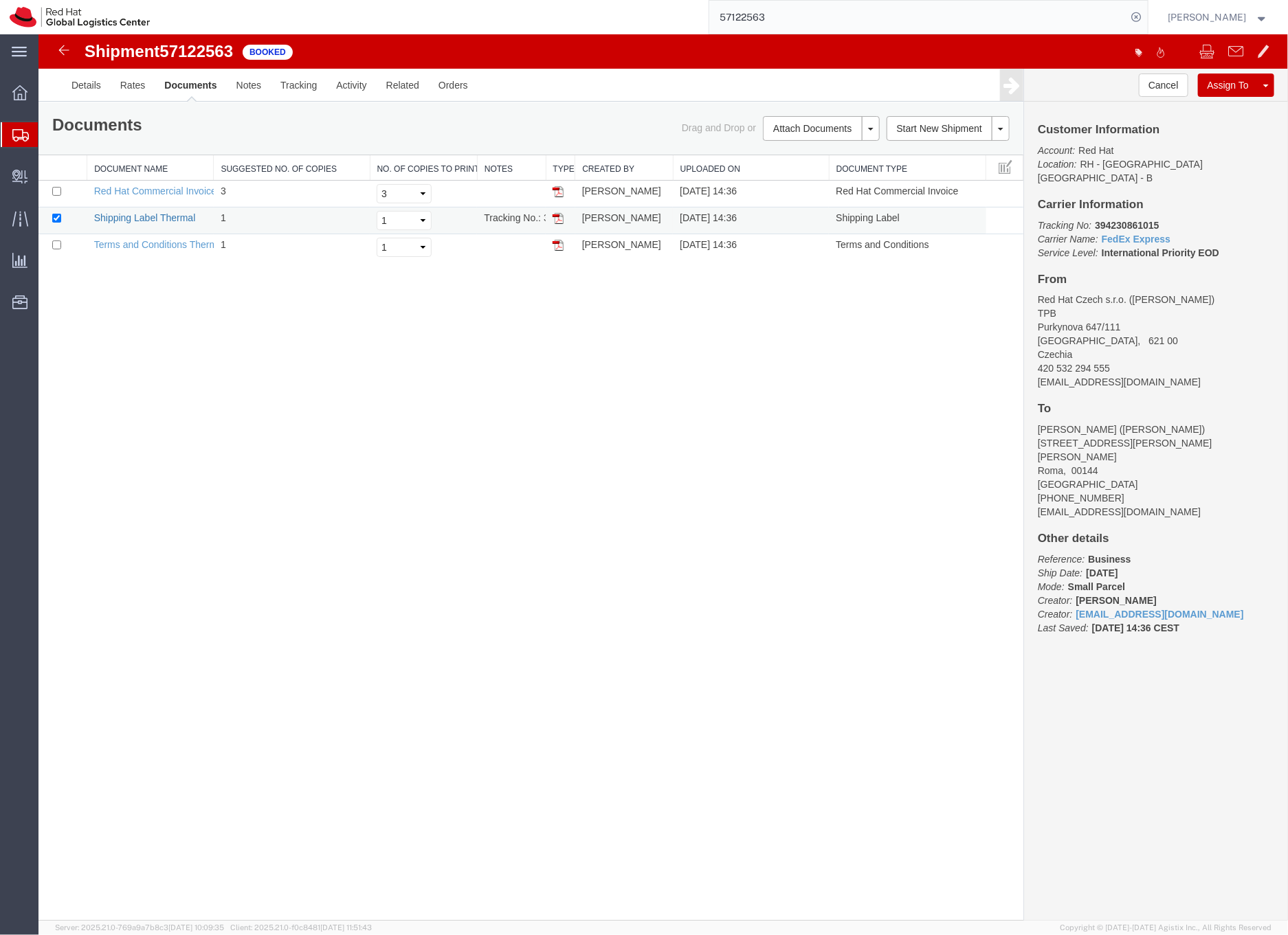
click at [165, 218] on link "Shipping Label Thermal" at bounding box center [144, 216] width 102 height 11
click at [24, 134] on icon at bounding box center [20, 135] width 17 height 12
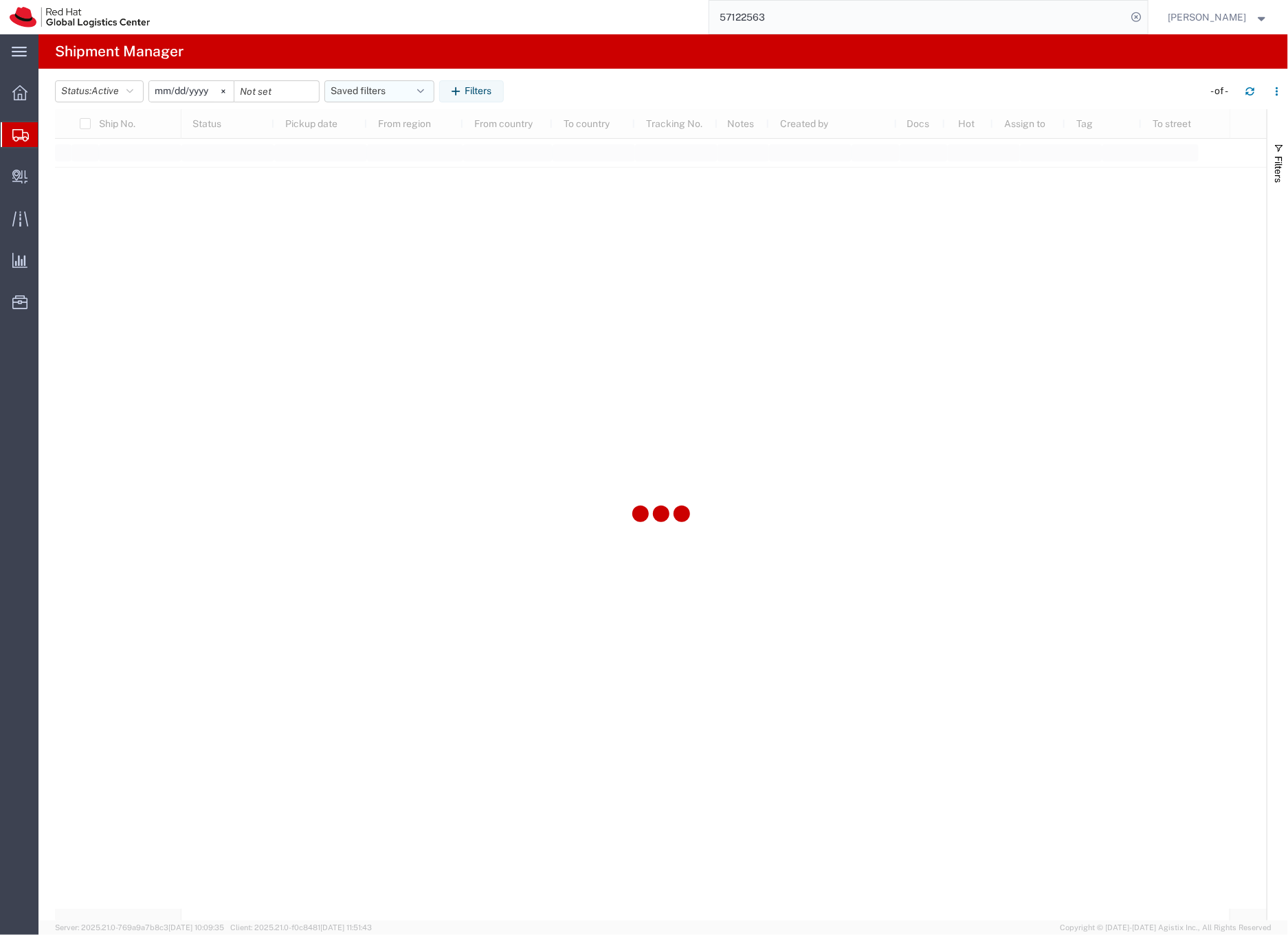
click at [379, 87] on button "Saved filters" at bounding box center [380, 91] width 110 height 22
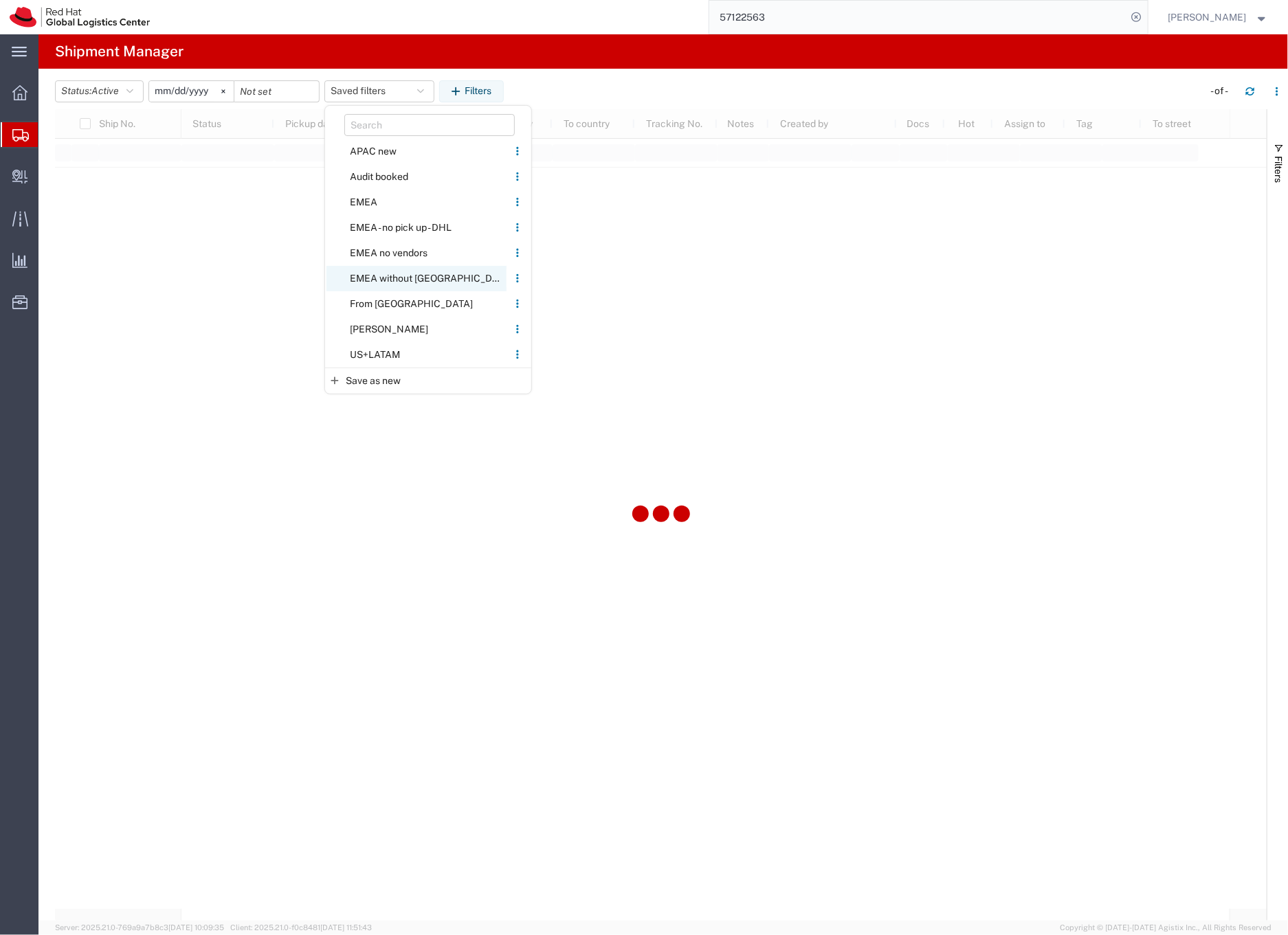
click at [382, 278] on span "EMEA without [GEOGRAPHIC_DATA]" at bounding box center [416, 278] width 180 height 25
type input "[DATE]"
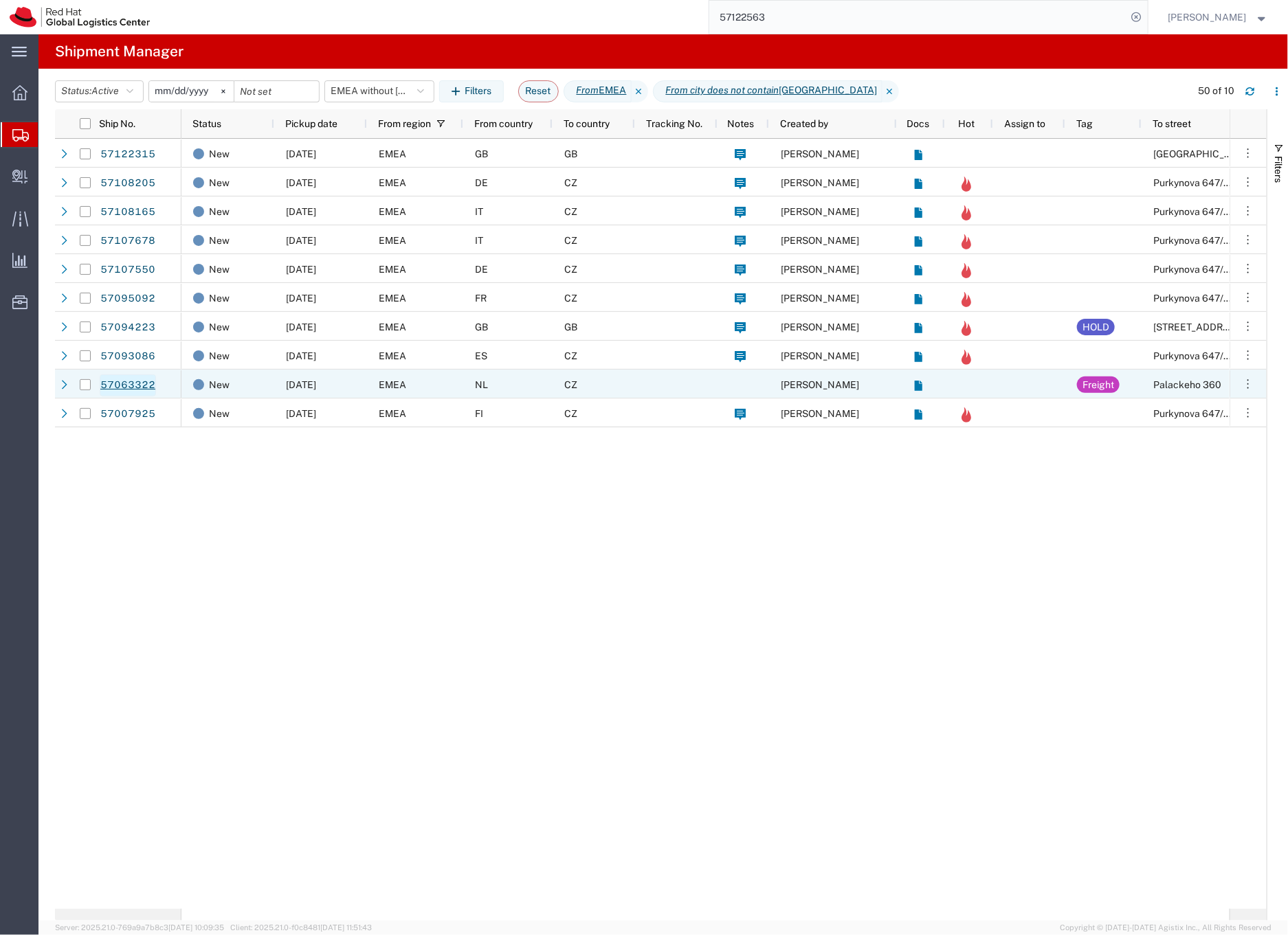
click at [136, 385] on link "57063322" at bounding box center [128, 385] width 56 height 22
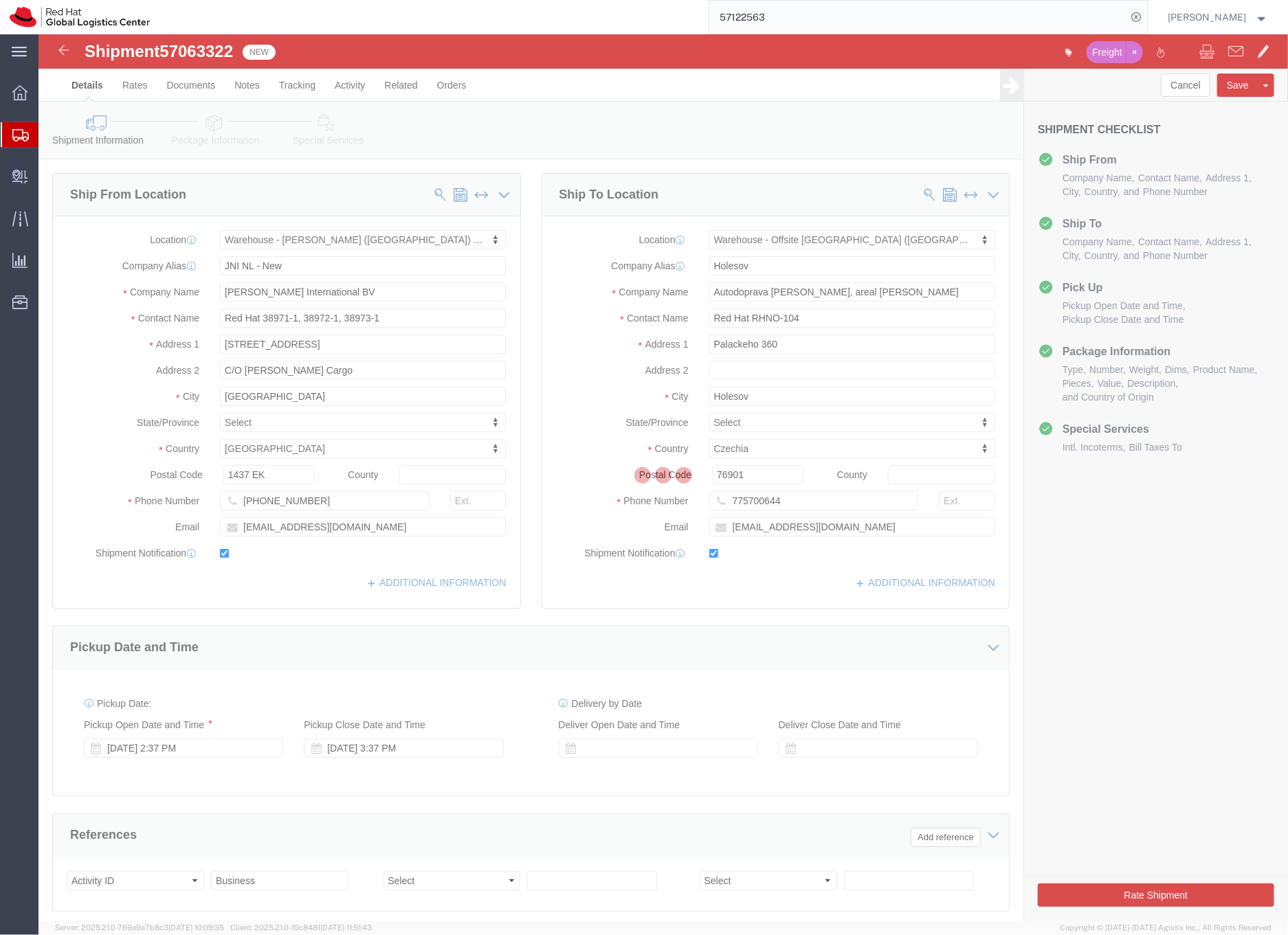
select select "70271"
select select "63491"
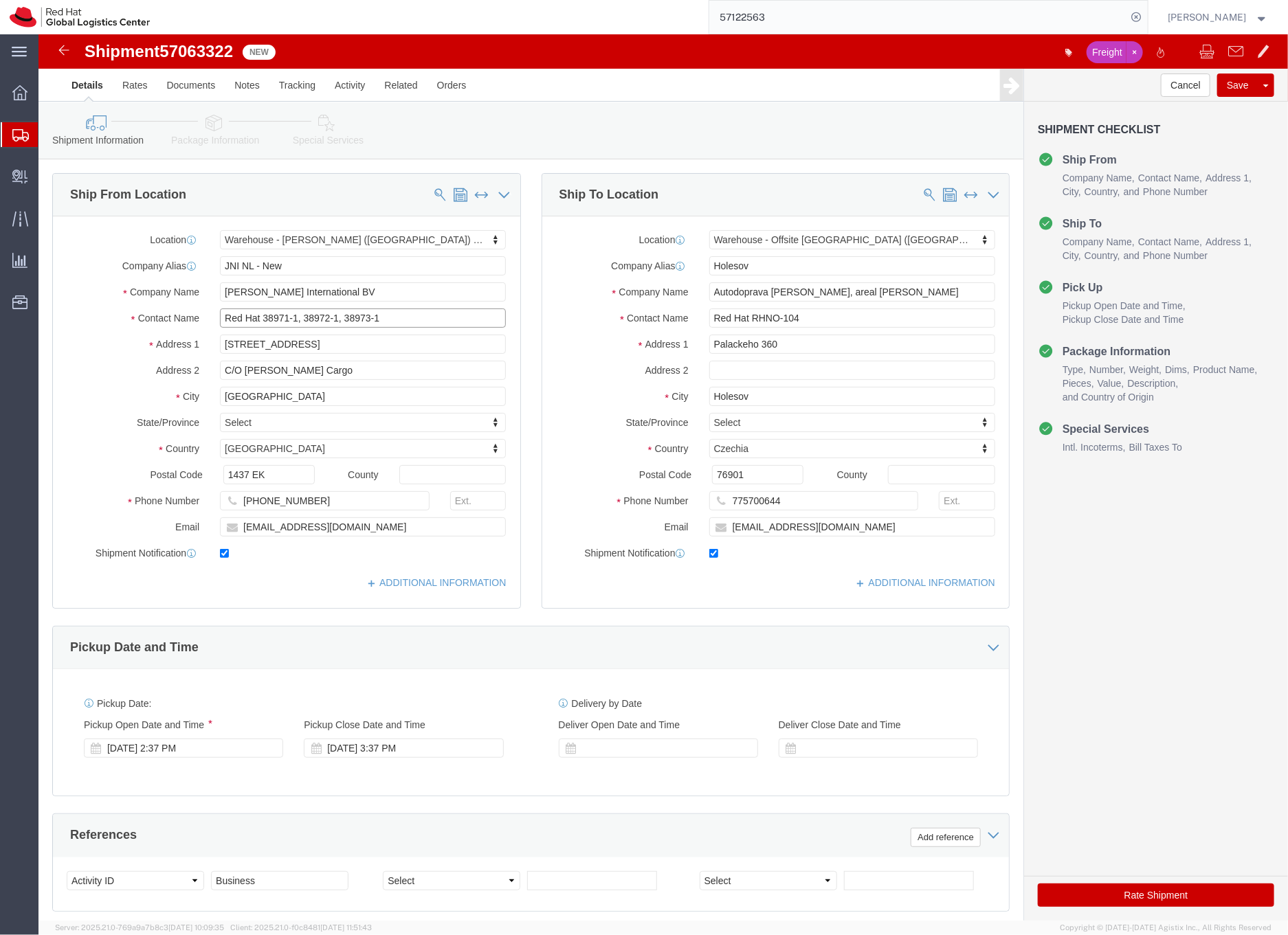
drag, startPoint x: 223, startPoint y: 281, endPoint x: 297, endPoint y: 285, distance: 74.1
click input "Red Hat 38971-1, 38972-1, 38973-1"
drag, startPoint x: 224, startPoint y: 281, endPoint x: 258, endPoint y: 281, distance: 34.0
click input "Red Hat 38971-1, 38972-1, 38973-1"
